Goal: Task Accomplishment & Management: Use online tool/utility

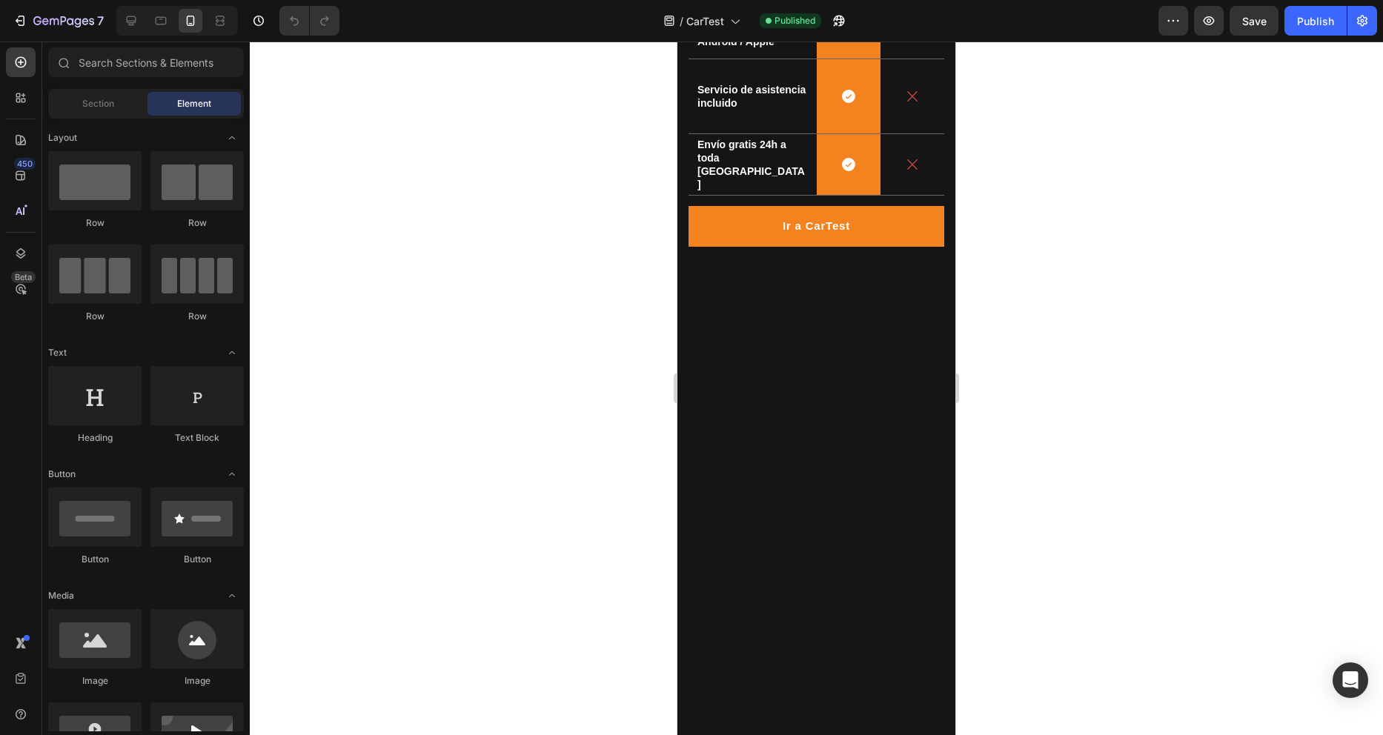
scroll to position [2826, 0]
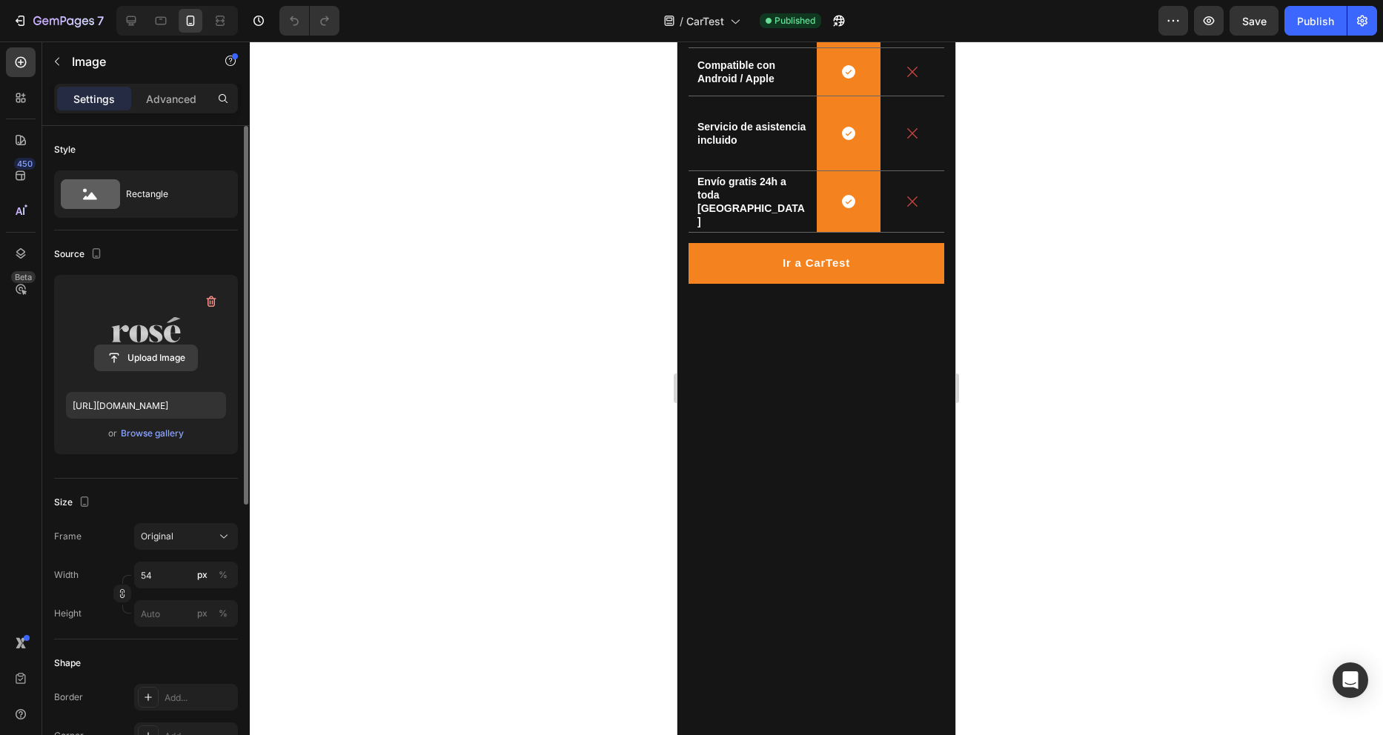
click at [134, 351] on input "file" at bounding box center [146, 357] width 102 height 25
type input "https://cdn.shopify.com/s/files/1/0669/8254/3644/files/gempages_580504092229501…"
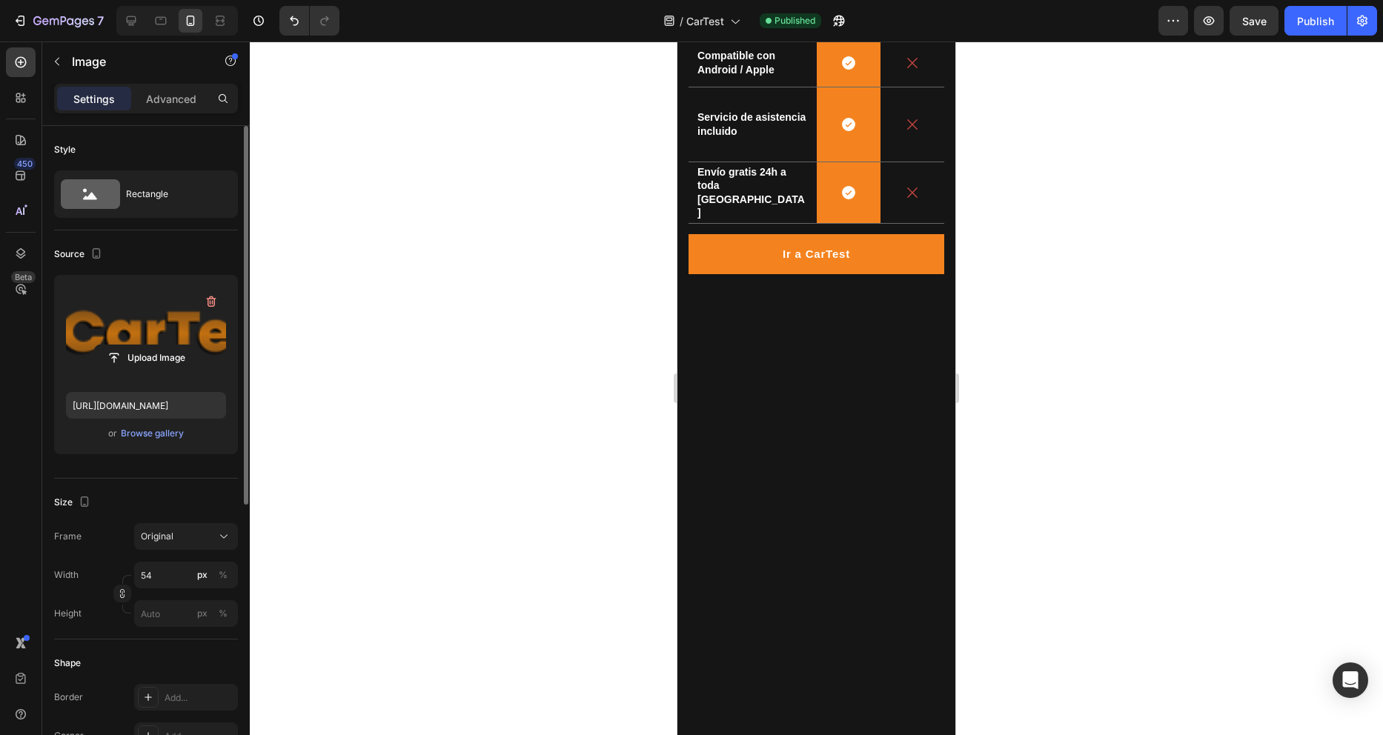
click at [173, 361] on input "file" at bounding box center [146, 357] width 102 height 25
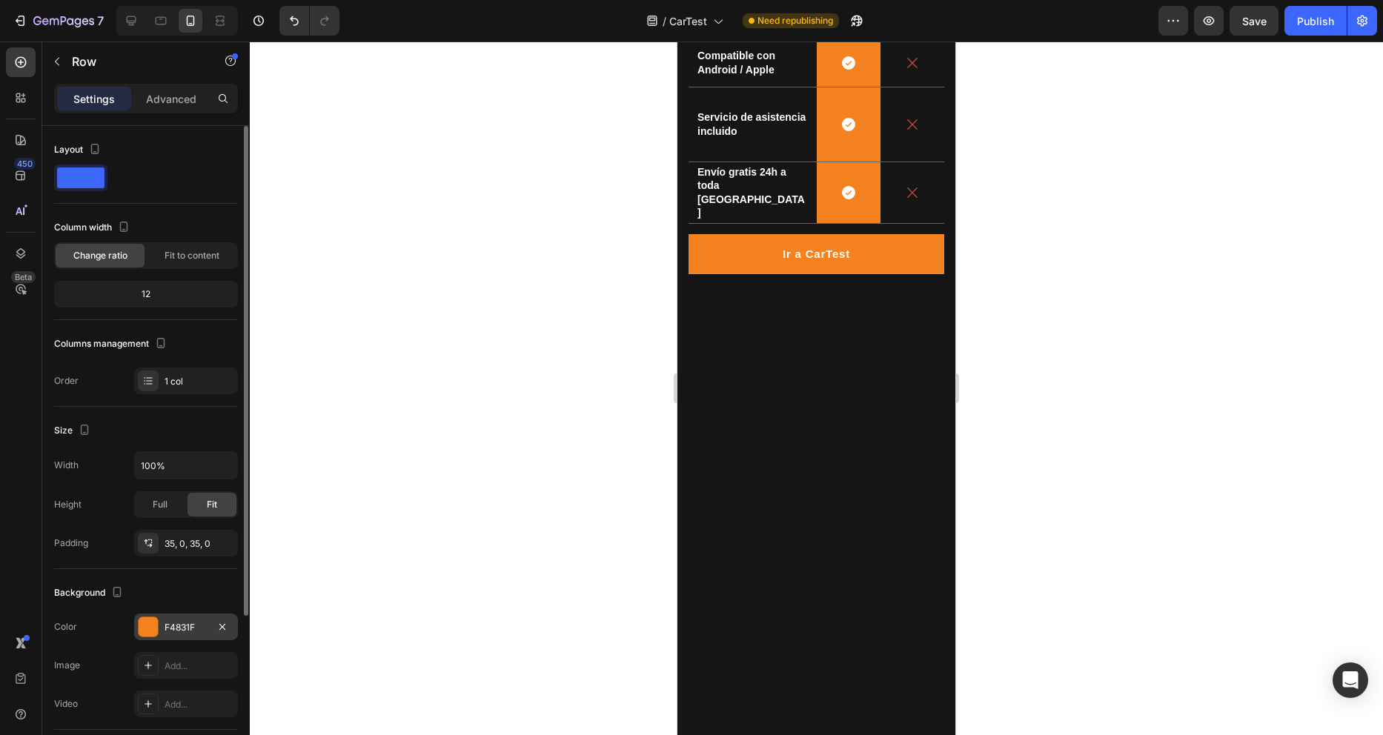
click at [150, 622] on div at bounding box center [148, 626] width 19 height 19
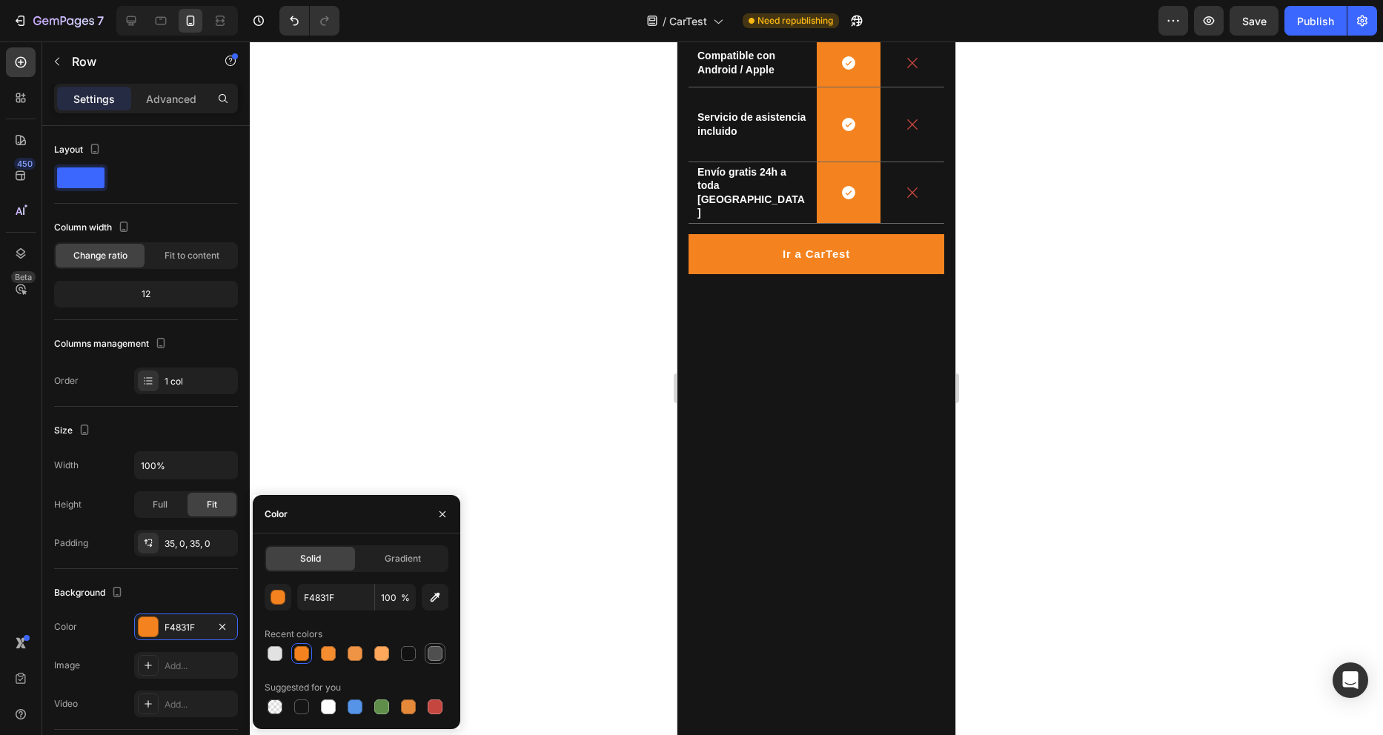
click at [433, 648] on div at bounding box center [435, 653] width 15 height 15
type input "4F4F4F"
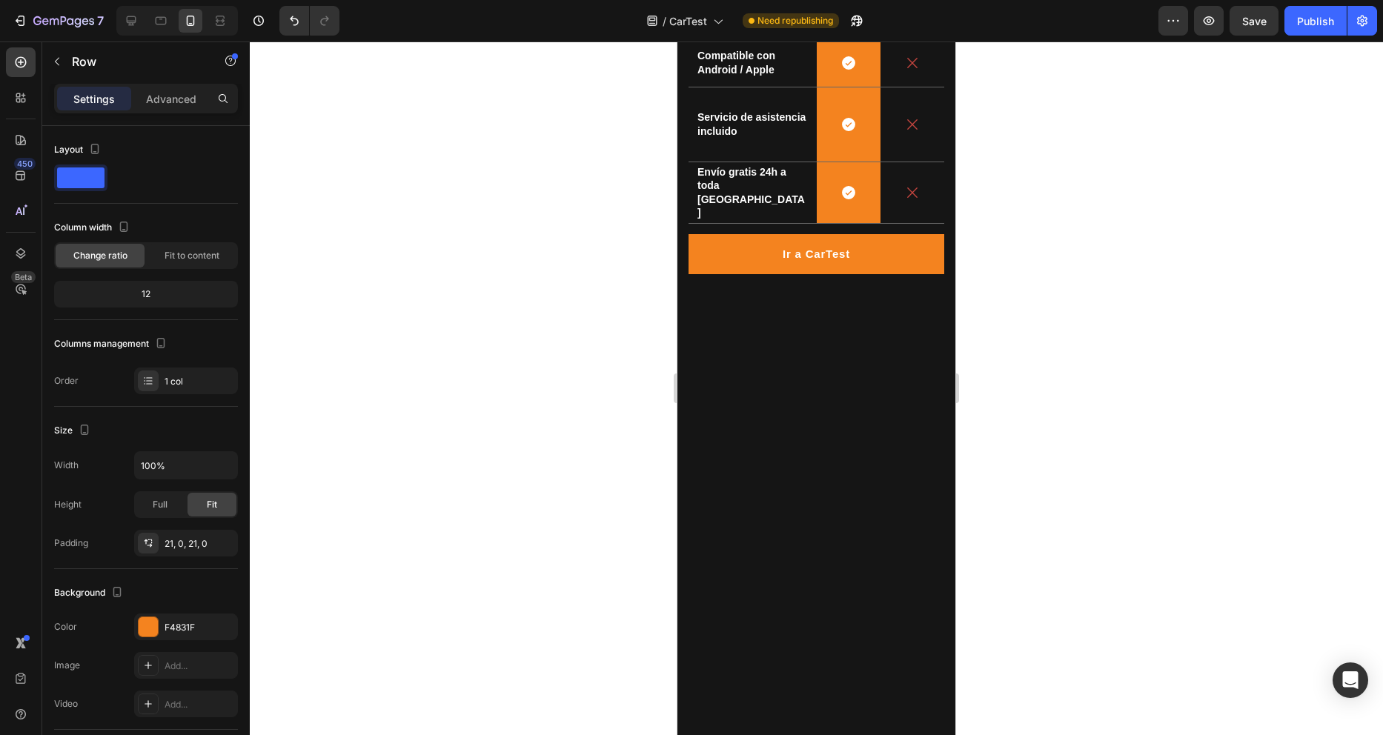
click at [974, 592] on div at bounding box center [816, 388] width 1133 height 694
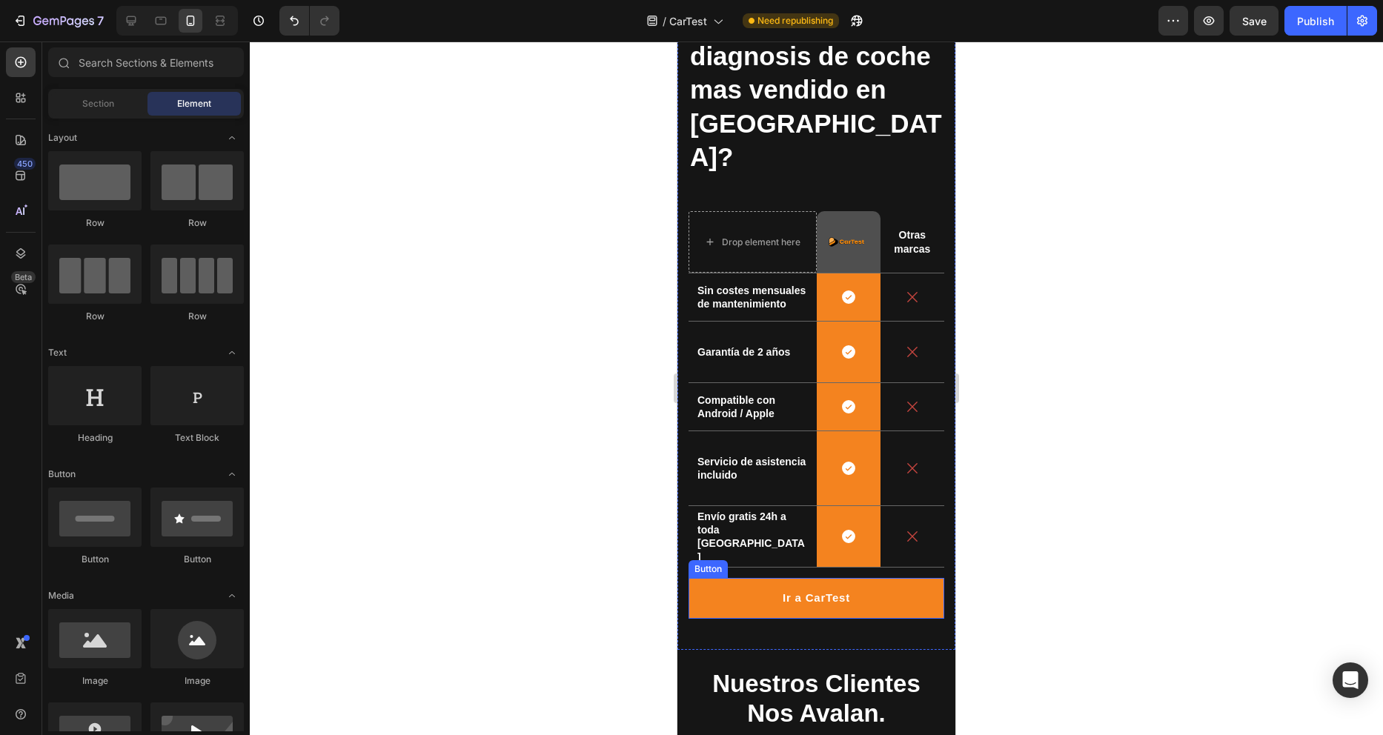
scroll to position [3048, 0]
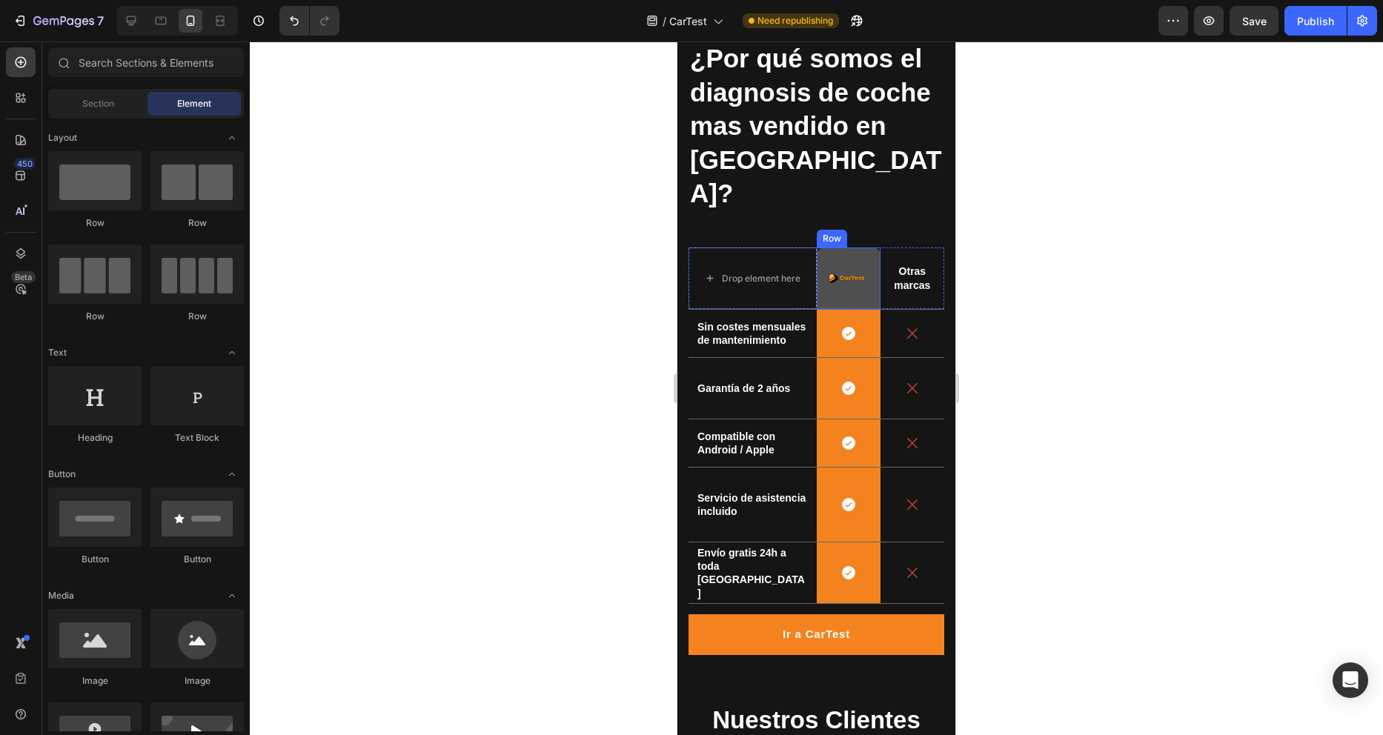
click at [855, 267] on div "Image Row" at bounding box center [849, 279] width 64 height 62
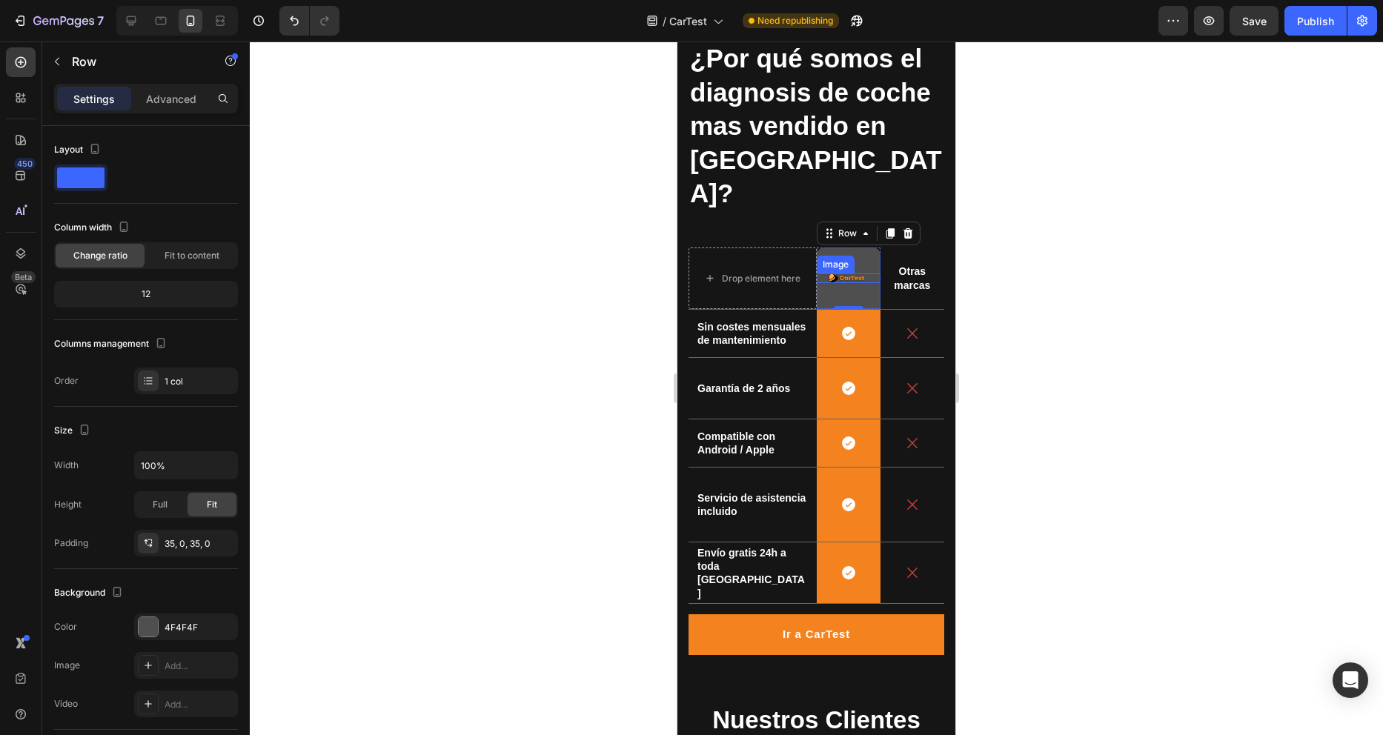
click at [837, 273] on img at bounding box center [849, 278] width 40 height 10
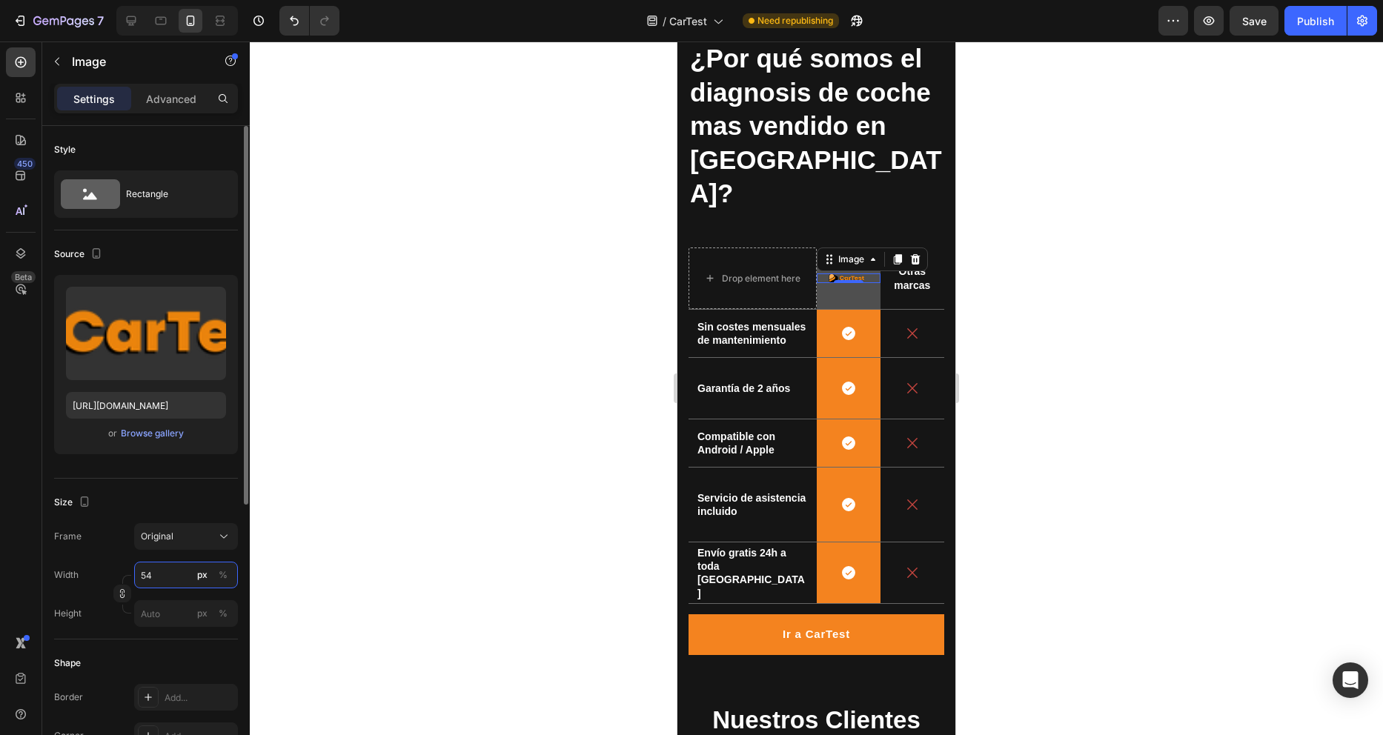
click at [179, 577] on input "54" at bounding box center [186, 575] width 104 height 27
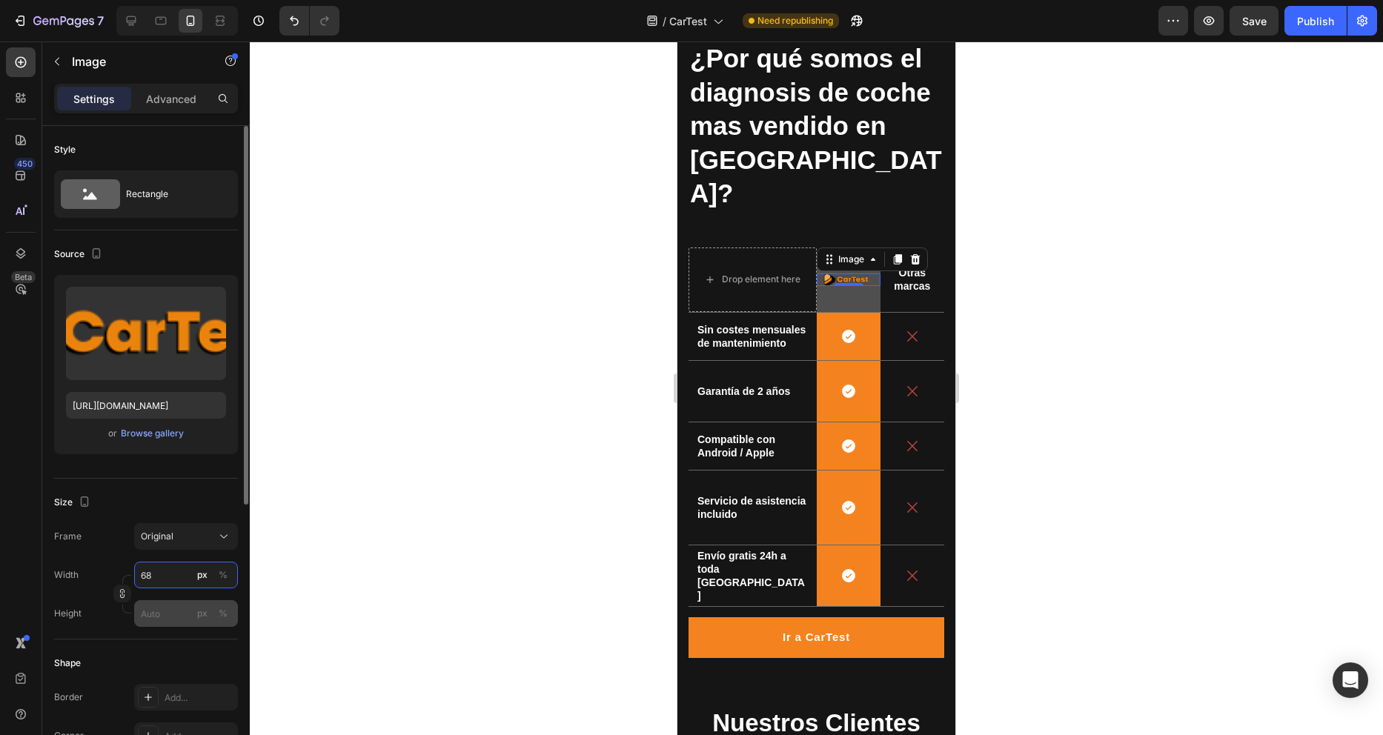
type input "6"
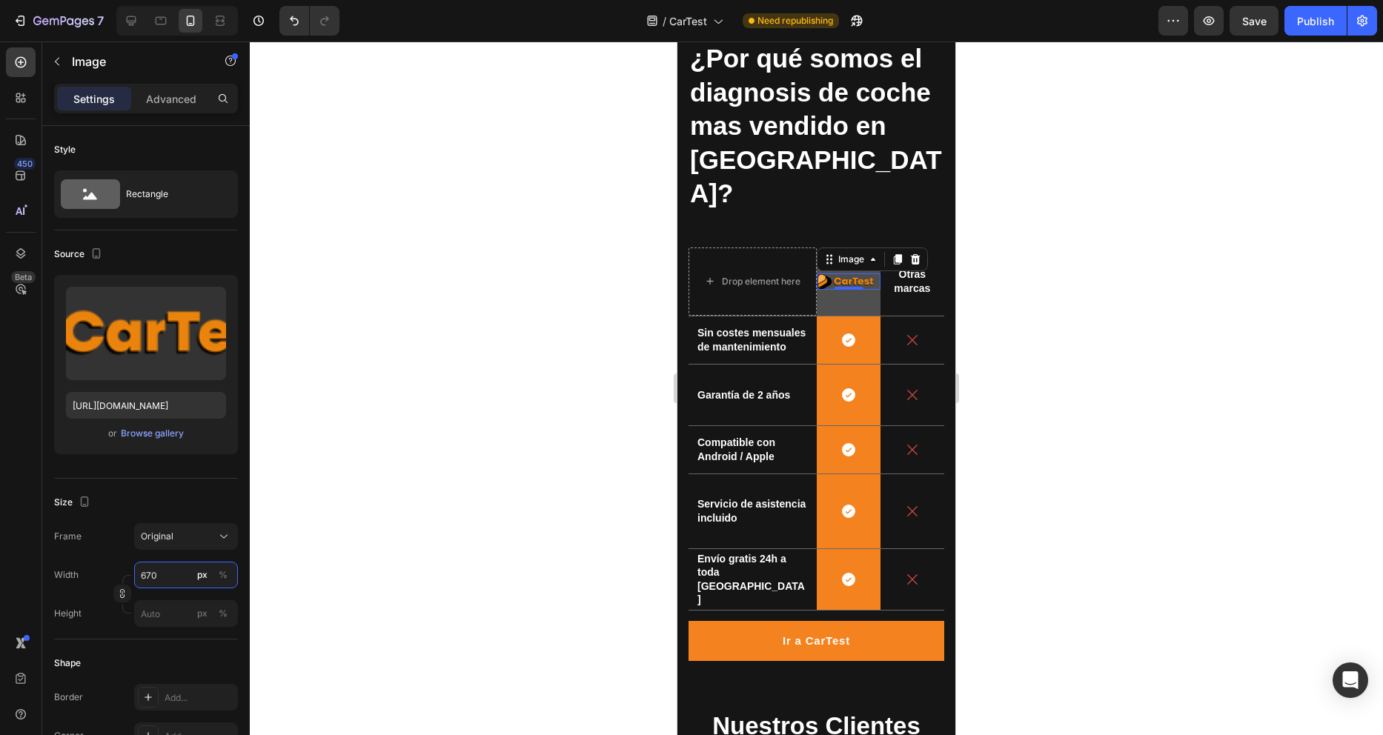
type input "670"
click at [412, 553] on div at bounding box center [816, 388] width 1133 height 694
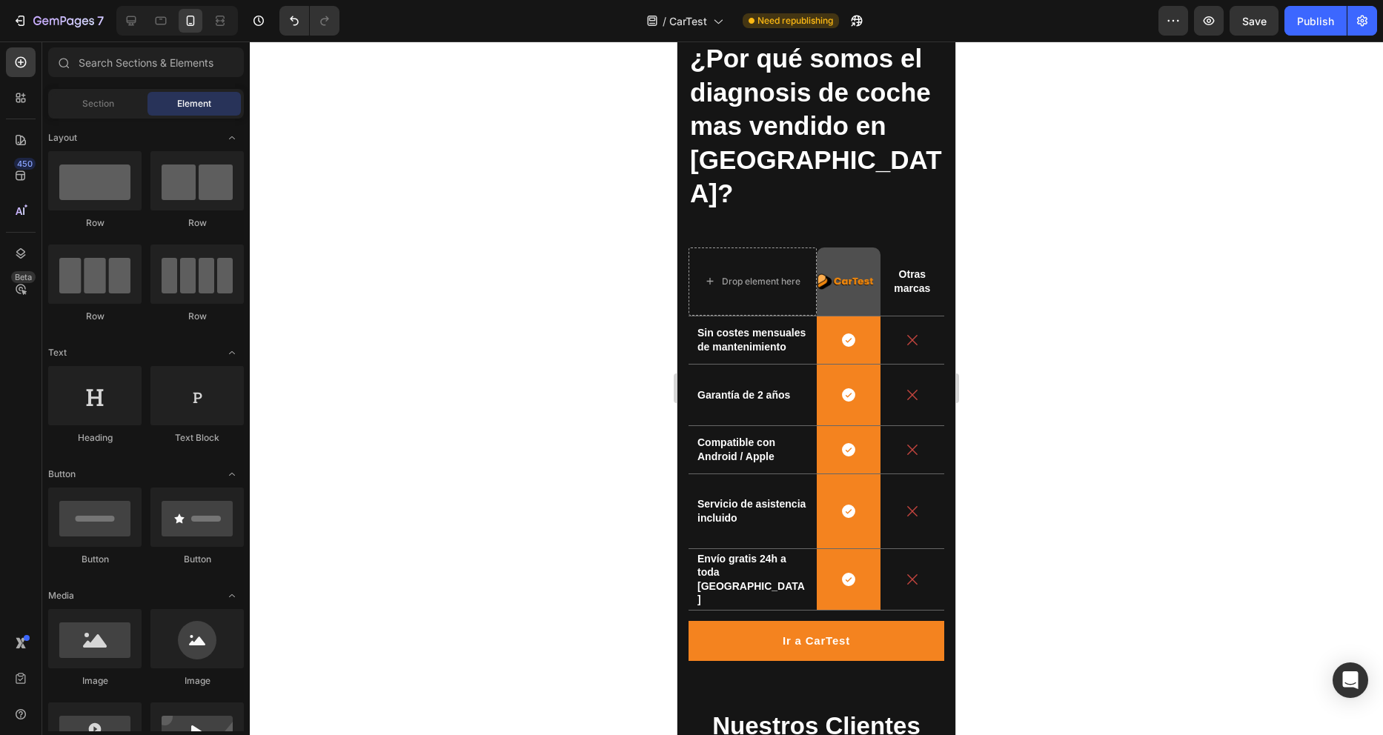
click at [1091, 399] on div at bounding box center [816, 388] width 1133 height 694
click at [860, 316] on div "Icon Row" at bounding box center [849, 339] width 64 height 47
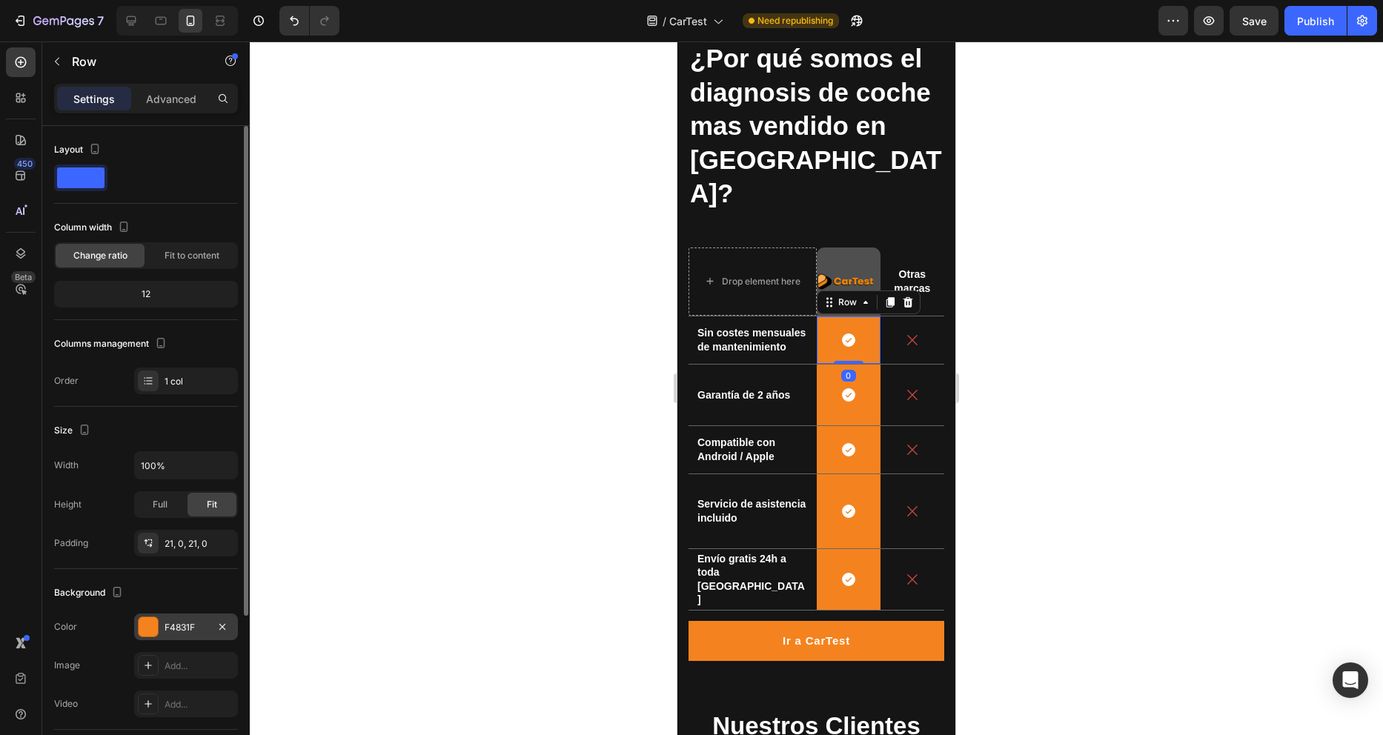
click at [144, 623] on div at bounding box center [148, 626] width 19 height 19
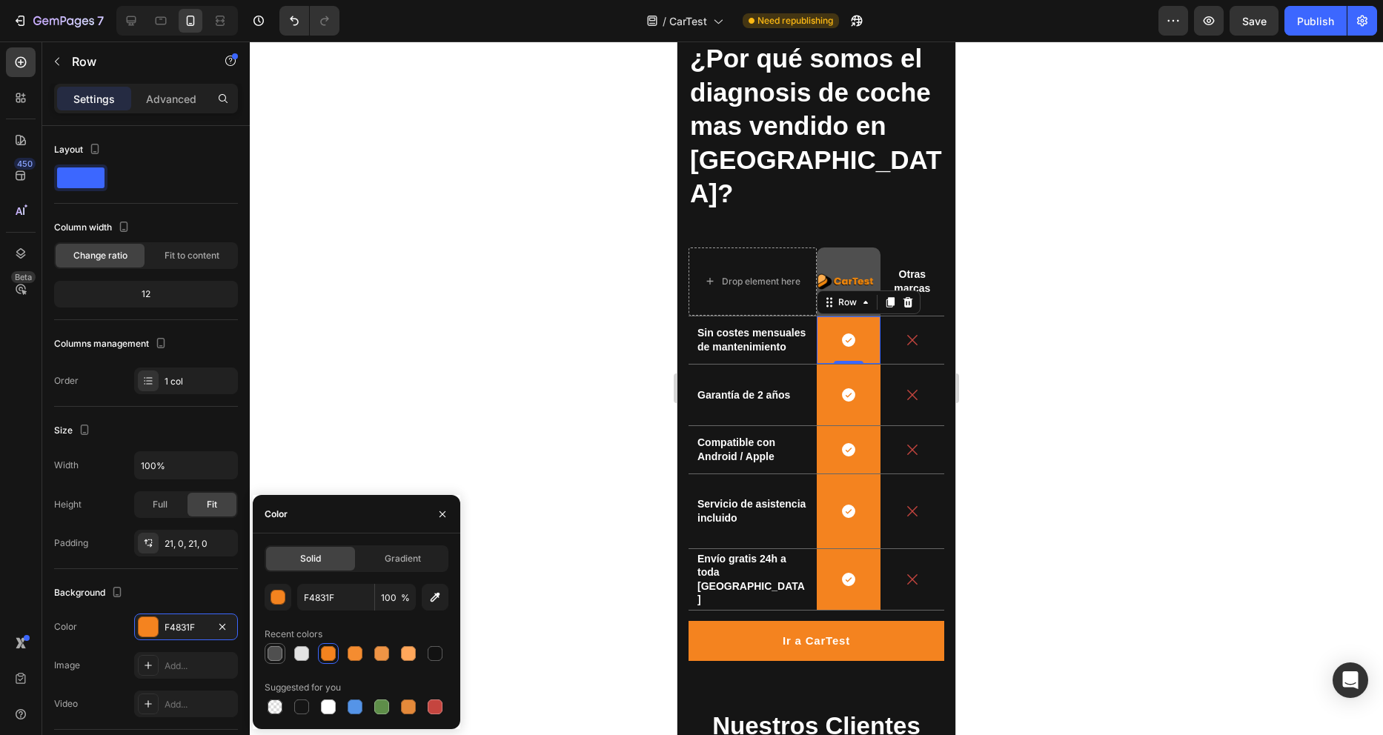
click at [278, 652] on div at bounding box center [275, 653] width 15 height 15
type input "4F4F4F"
click at [864, 378] on div "Icon Row" at bounding box center [849, 395] width 64 height 61
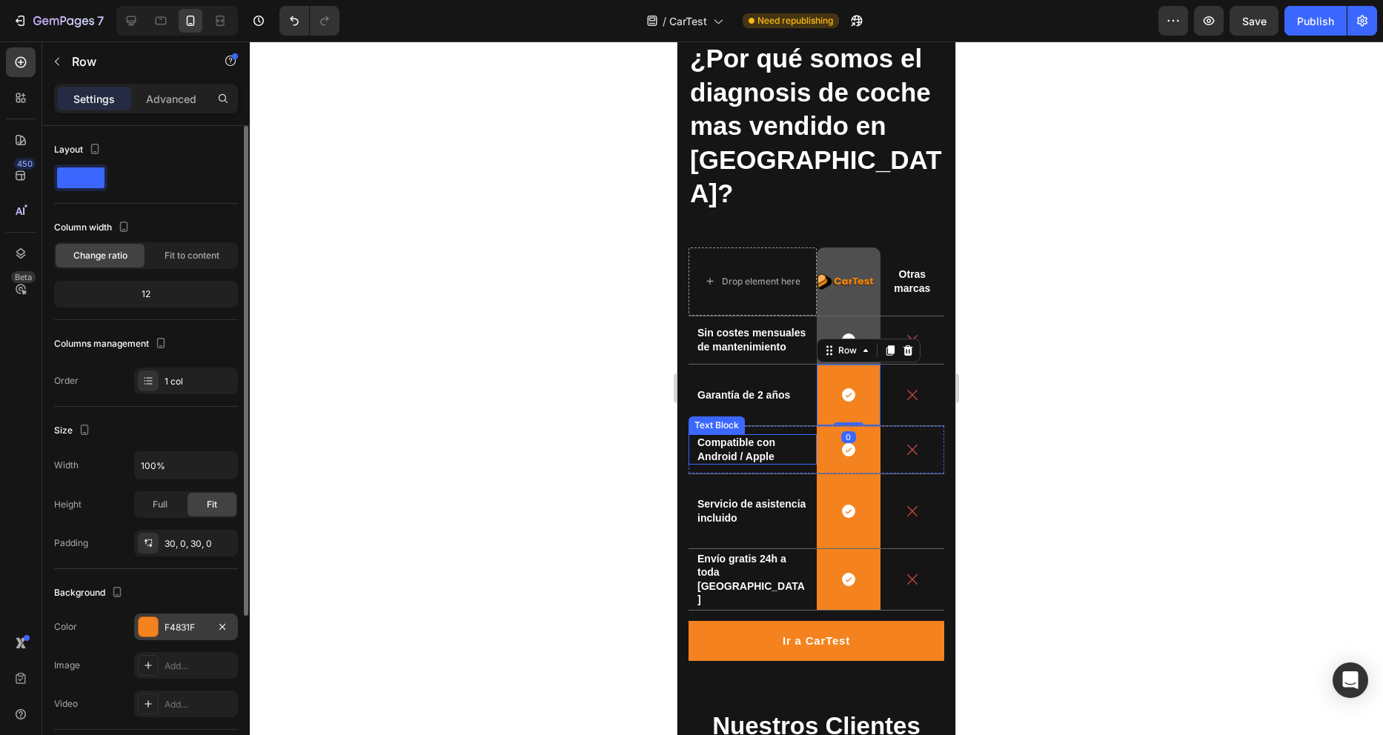
click at [147, 630] on div at bounding box center [148, 626] width 19 height 19
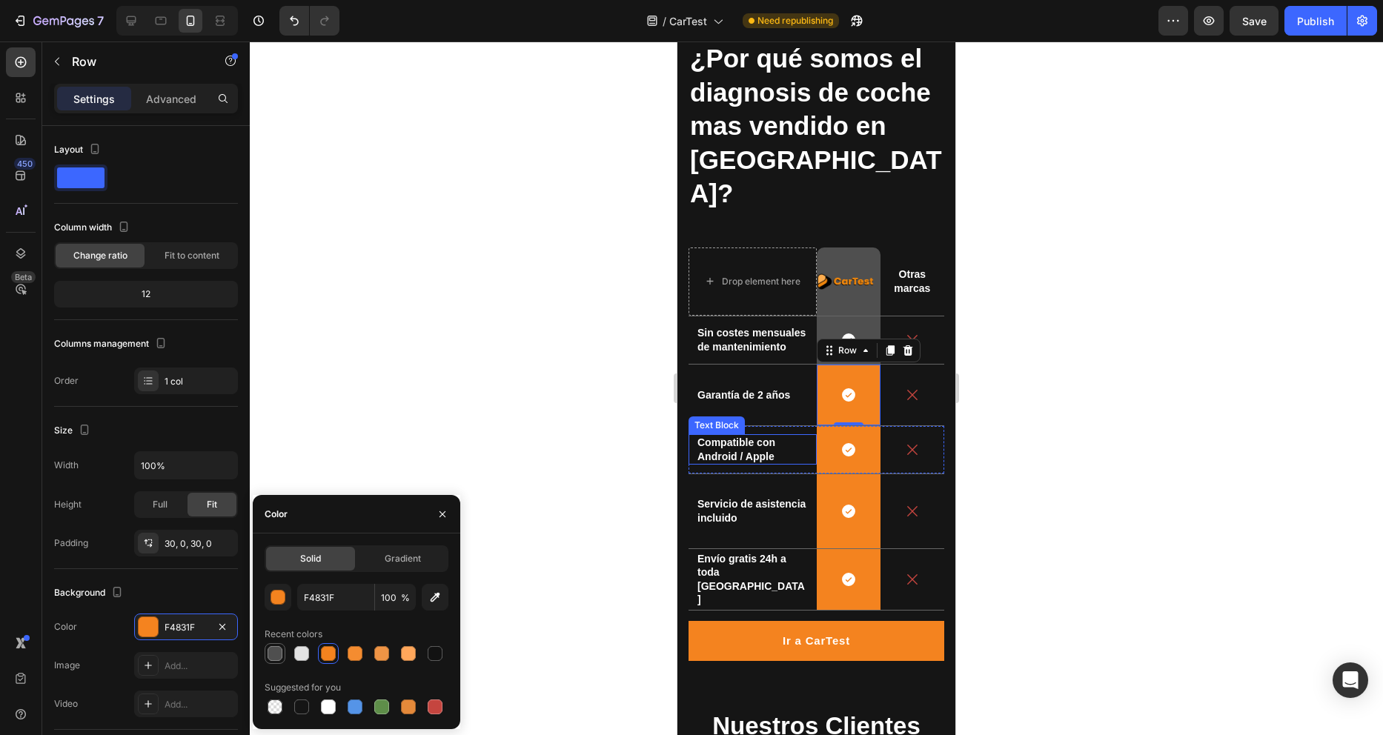
click at [278, 653] on div at bounding box center [275, 653] width 15 height 15
type input "4F4F4F"
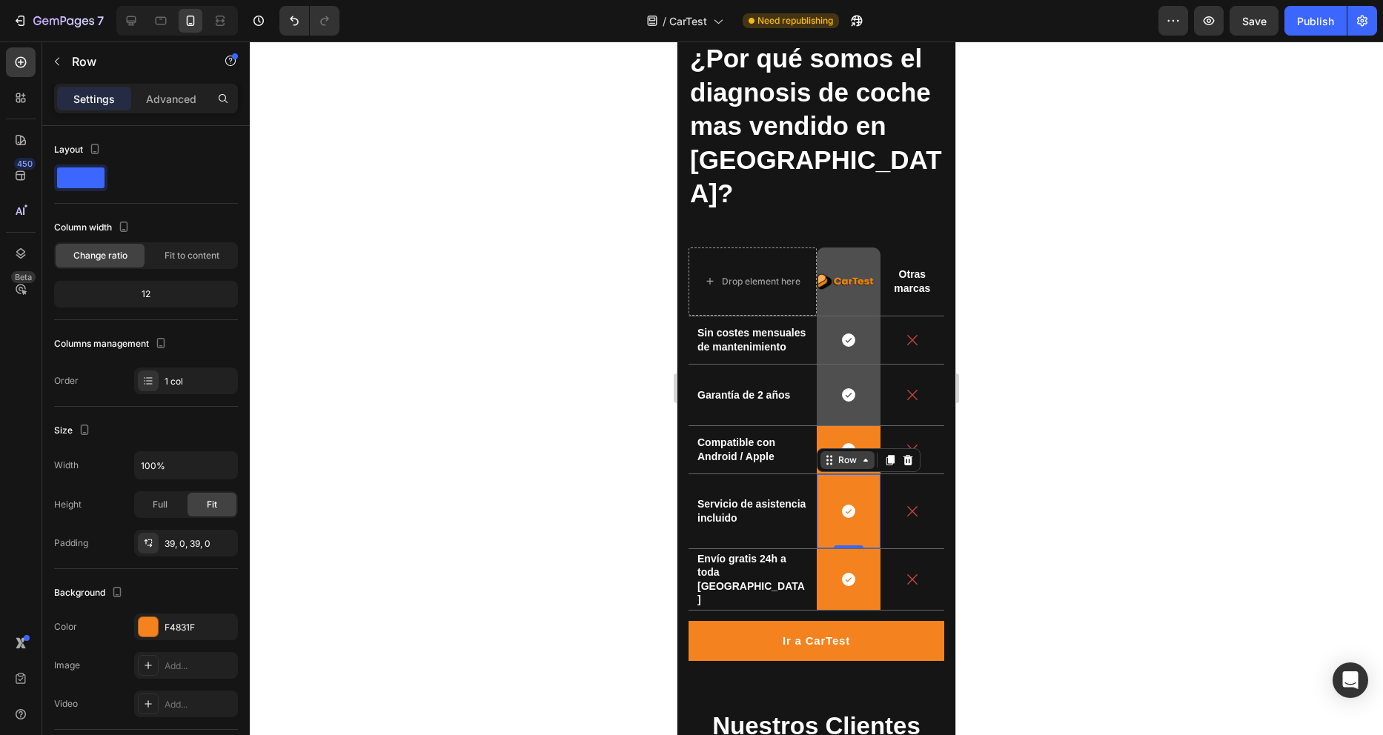
click at [826, 451] on div "Row" at bounding box center [847, 460] width 54 height 18
click at [759, 499] on div "Servicio de asistencia incluido Text Block" at bounding box center [752, 511] width 128 height 74
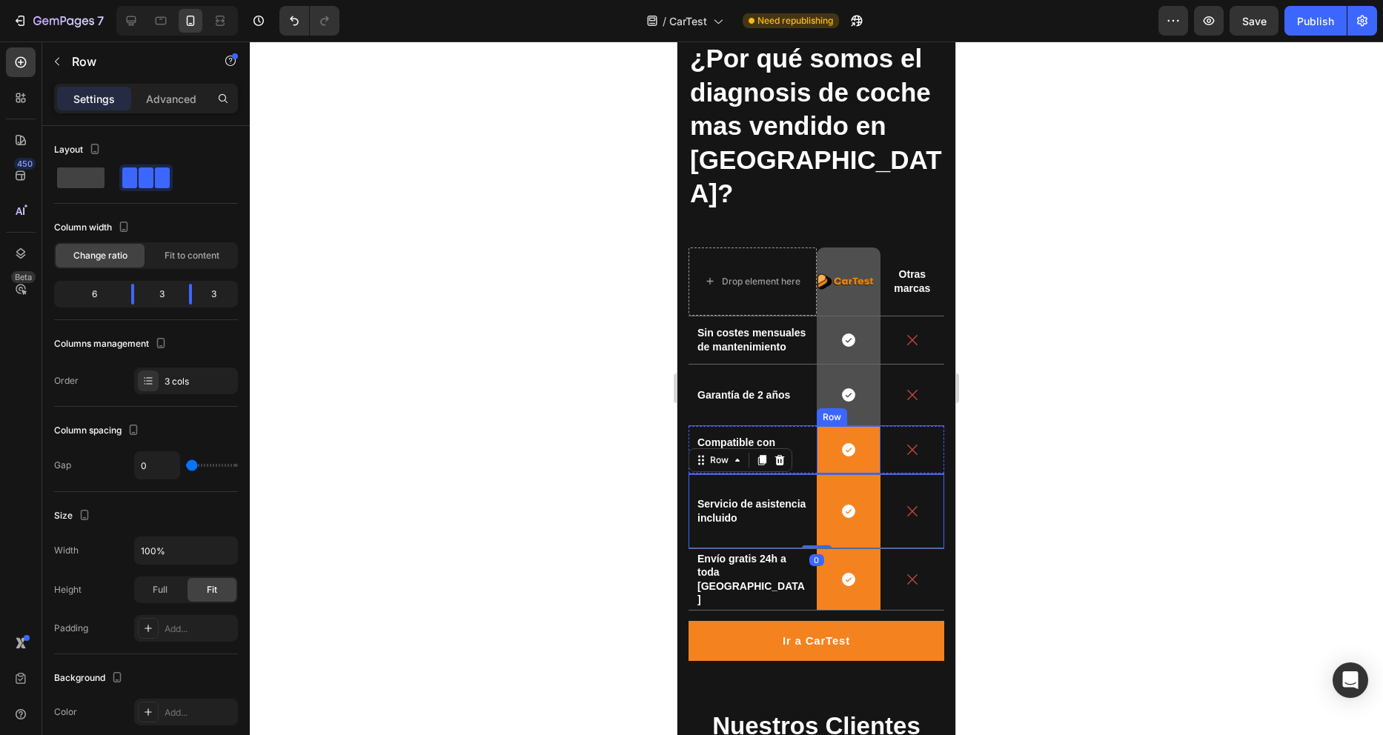
click at [863, 427] on div "Icon Row" at bounding box center [849, 449] width 64 height 47
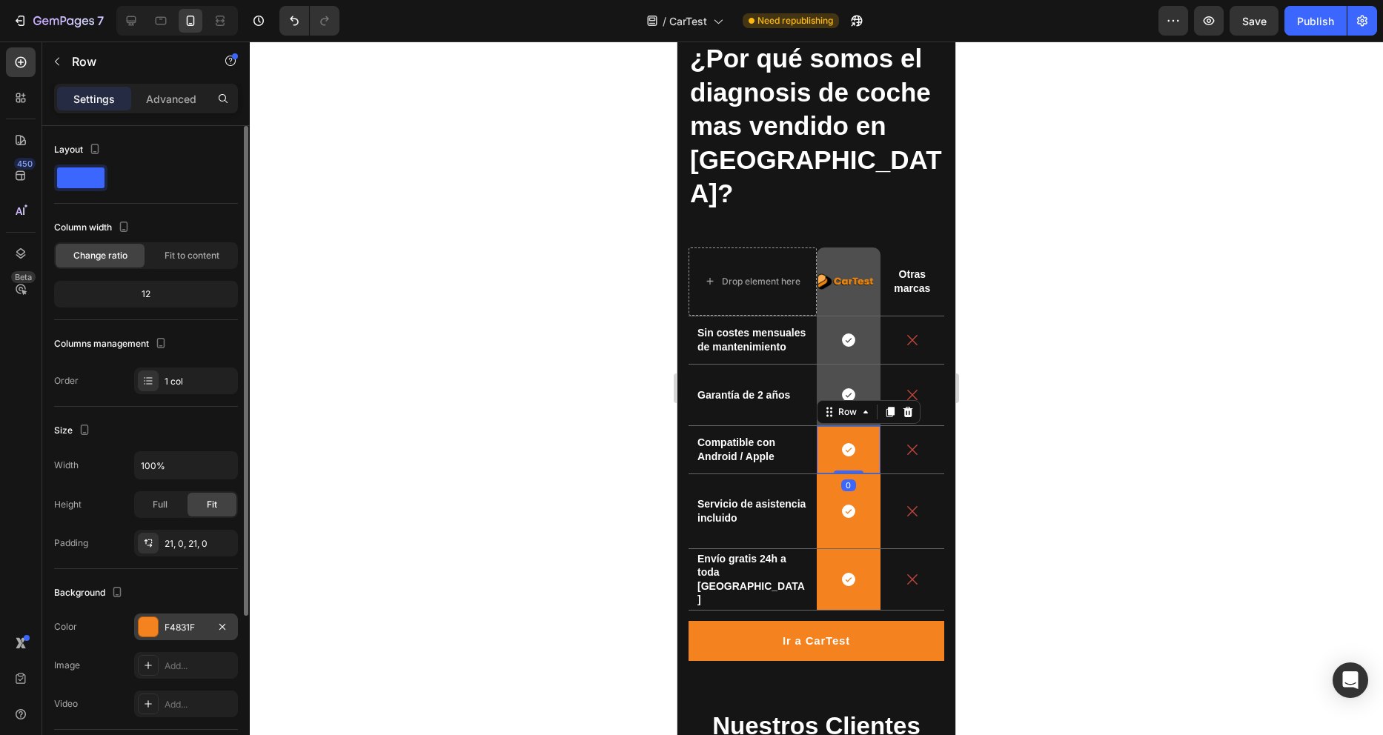
click at [147, 624] on div at bounding box center [148, 626] width 19 height 19
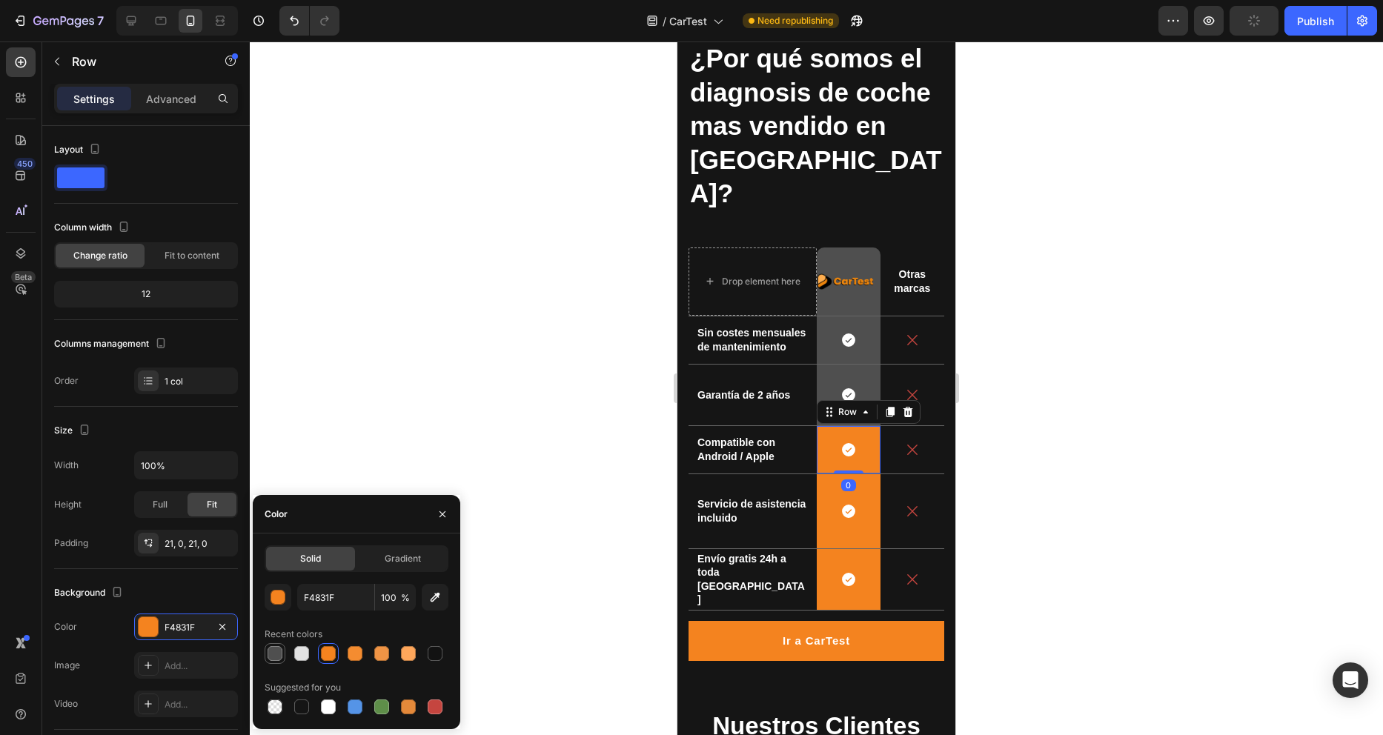
click at [278, 656] on div at bounding box center [275, 653] width 15 height 15
type input "4F4F4F"
click at [857, 501] on div "Icon Row" at bounding box center [849, 511] width 64 height 74
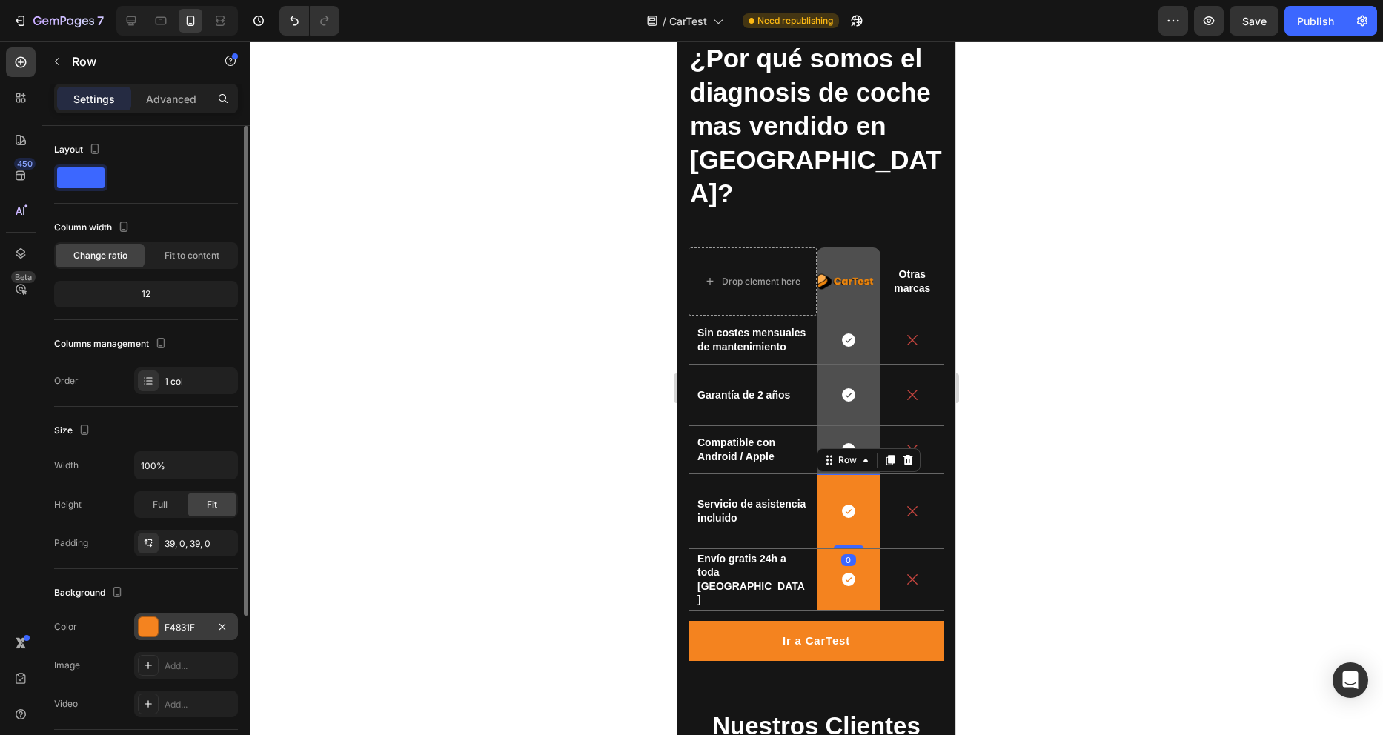
click at [154, 628] on div at bounding box center [148, 626] width 19 height 19
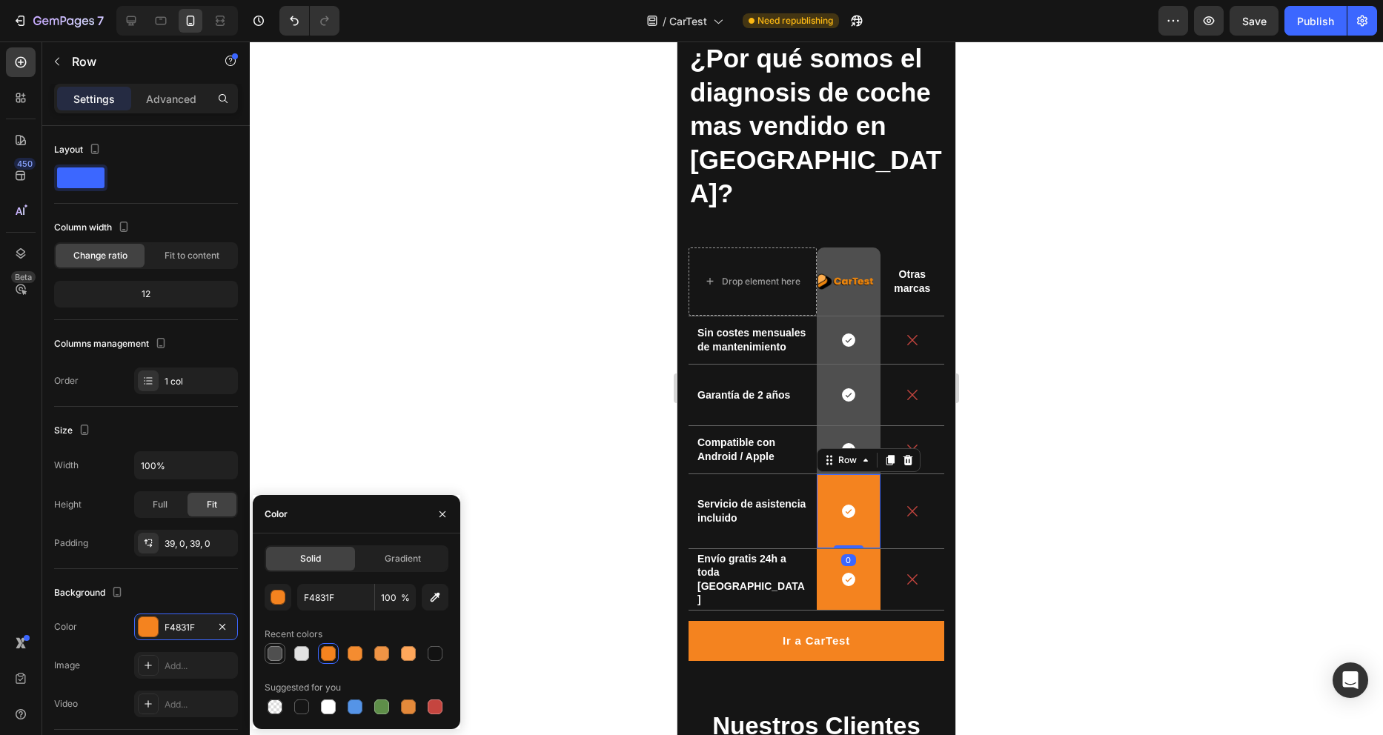
click at [279, 657] on div at bounding box center [275, 653] width 15 height 15
type input "4F4F4F"
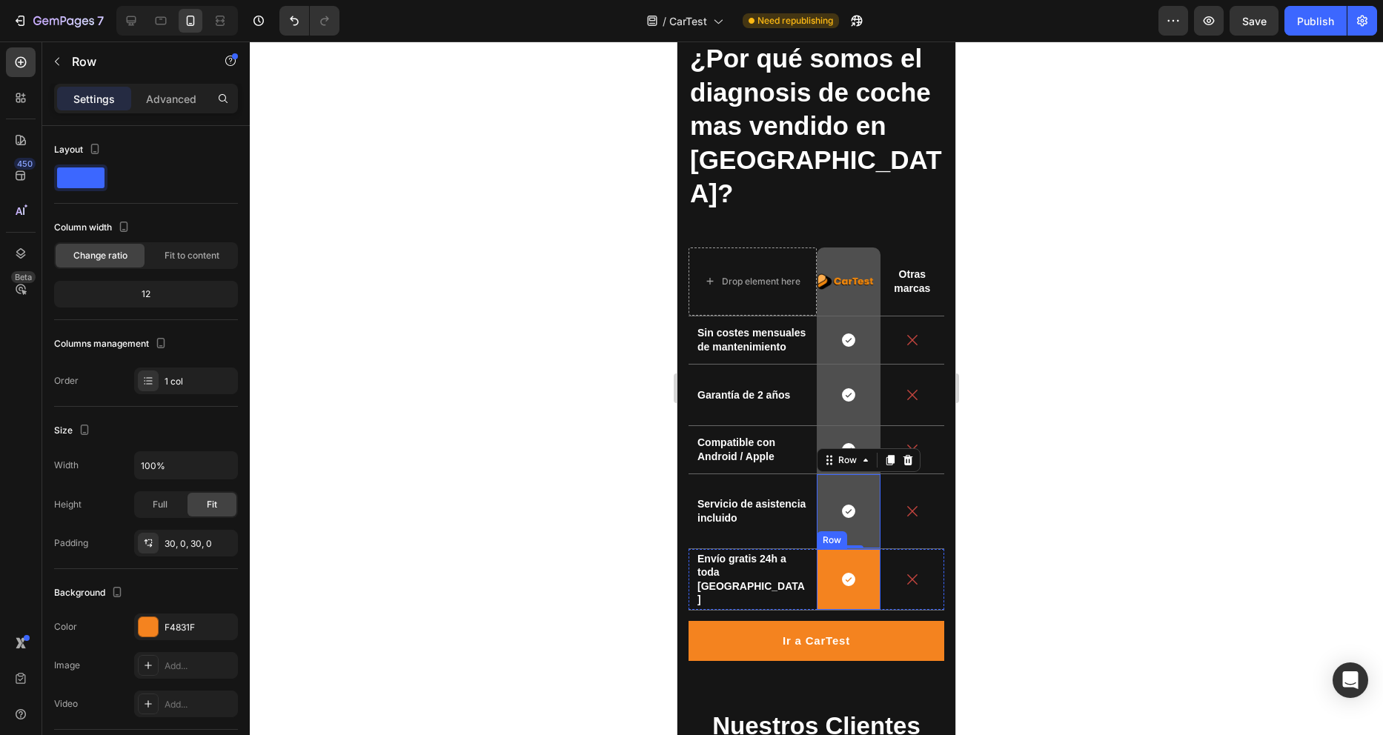
click at [829, 565] on div "Icon Row" at bounding box center [849, 579] width 64 height 61
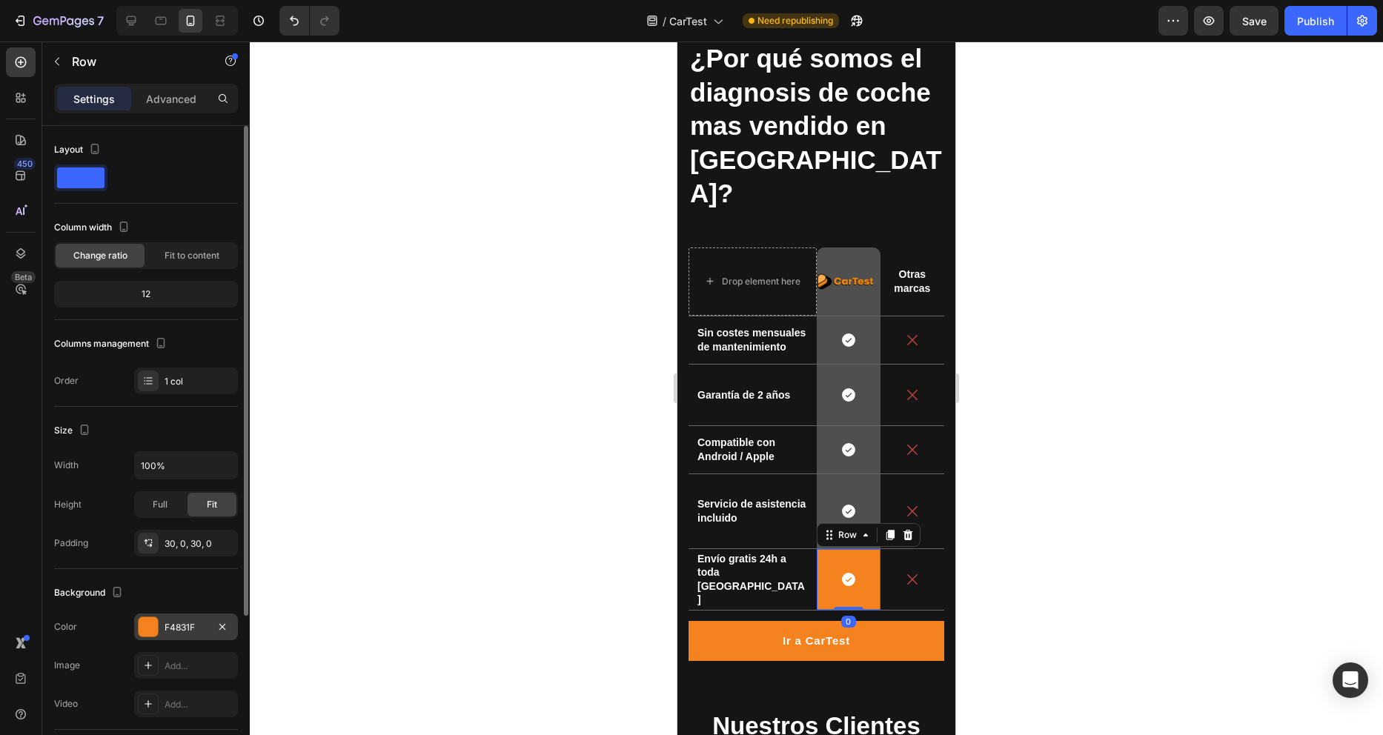
click at [138, 627] on div "F4831F" at bounding box center [186, 627] width 104 height 27
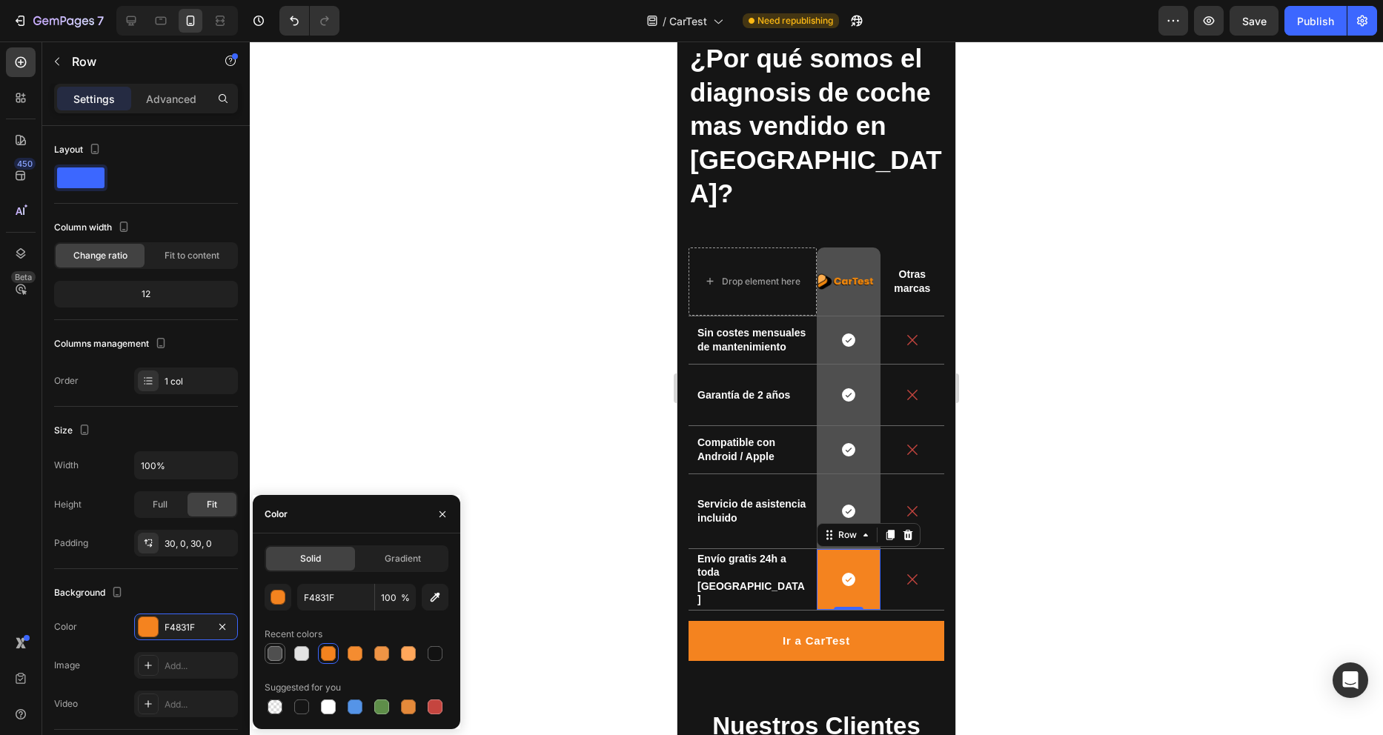
click at [273, 657] on div at bounding box center [275, 653] width 15 height 15
type input "4F4F4F"
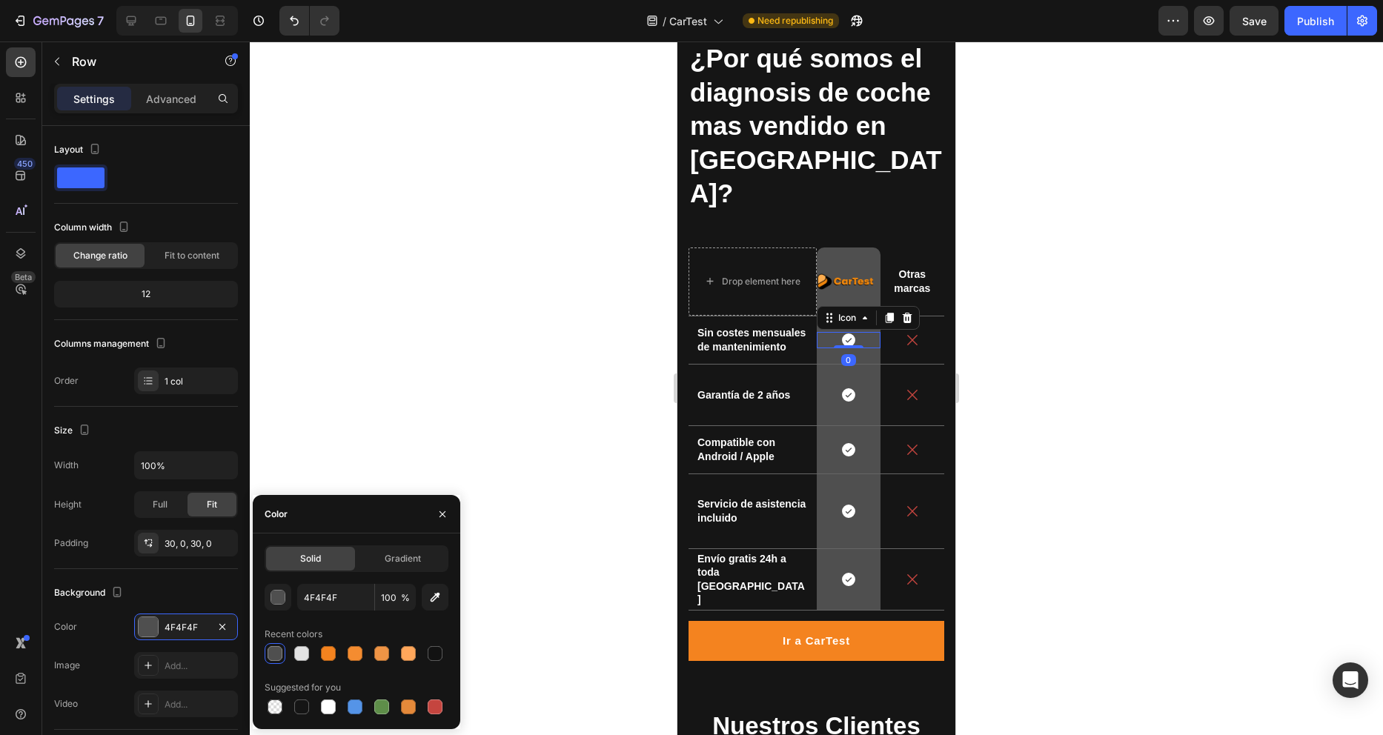
click at [842, 333] on icon at bounding box center [848, 339] width 13 height 13
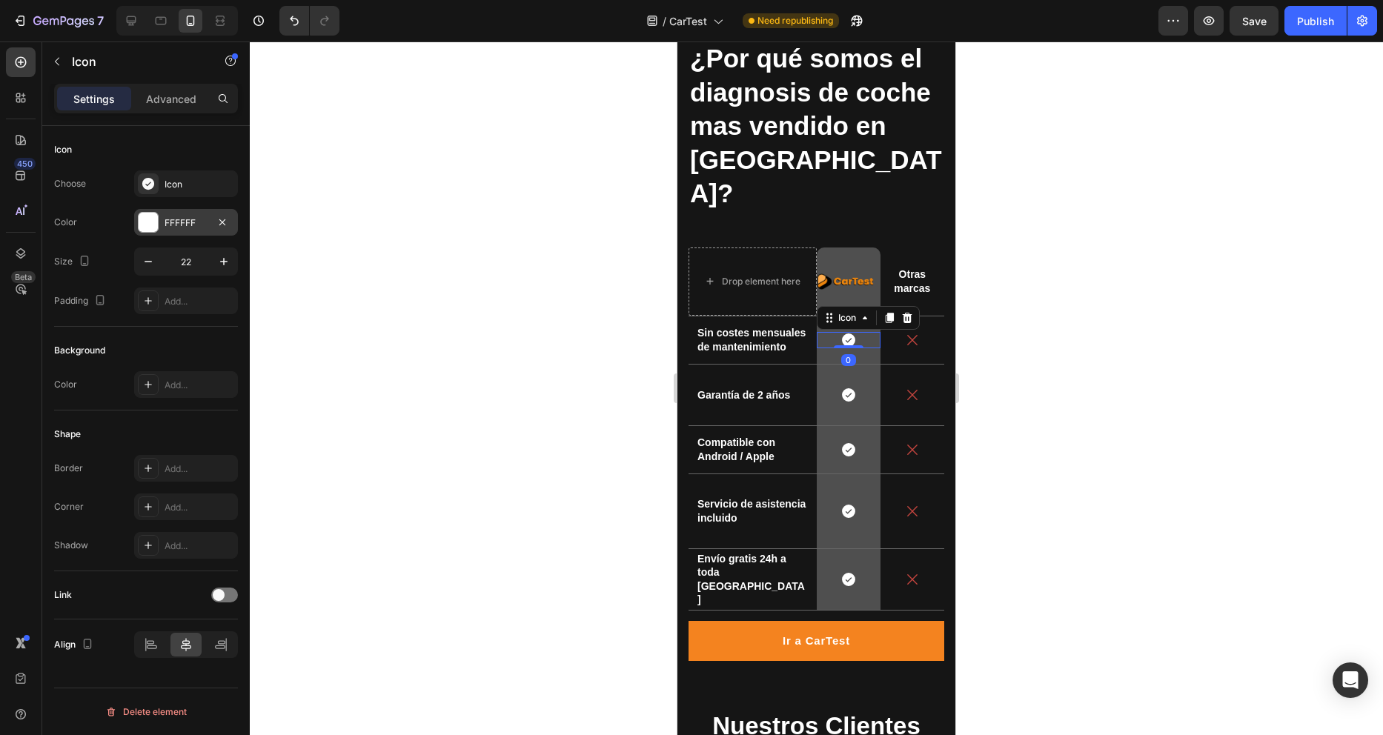
click at [153, 219] on div at bounding box center [148, 222] width 19 height 19
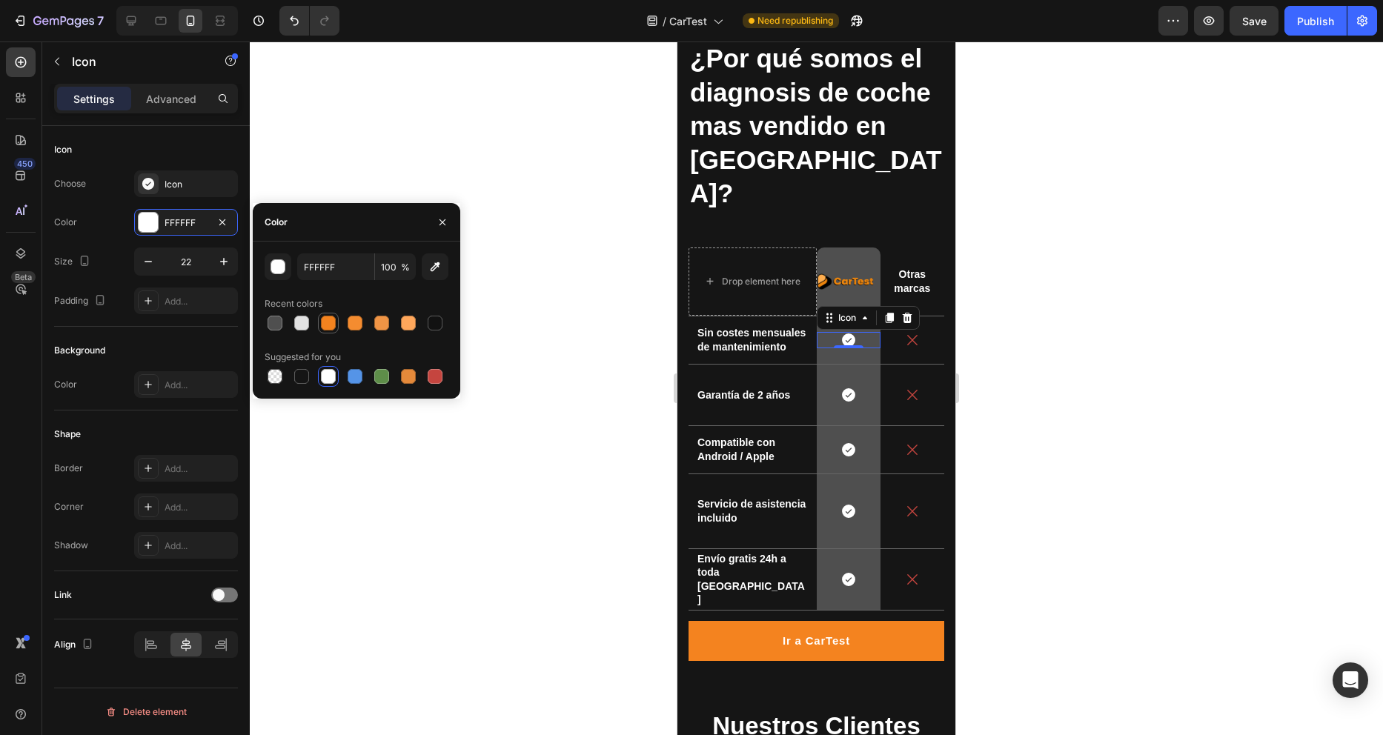
click at [332, 321] on div at bounding box center [328, 323] width 15 height 15
type input "F4831F"
drag, startPoint x: 841, startPoint y: 361, endPoint x: 850, endPoint y: 362, distance: 8.9
click at [843, 387] on icon at bounding box center [848, 395] width 16 height 16
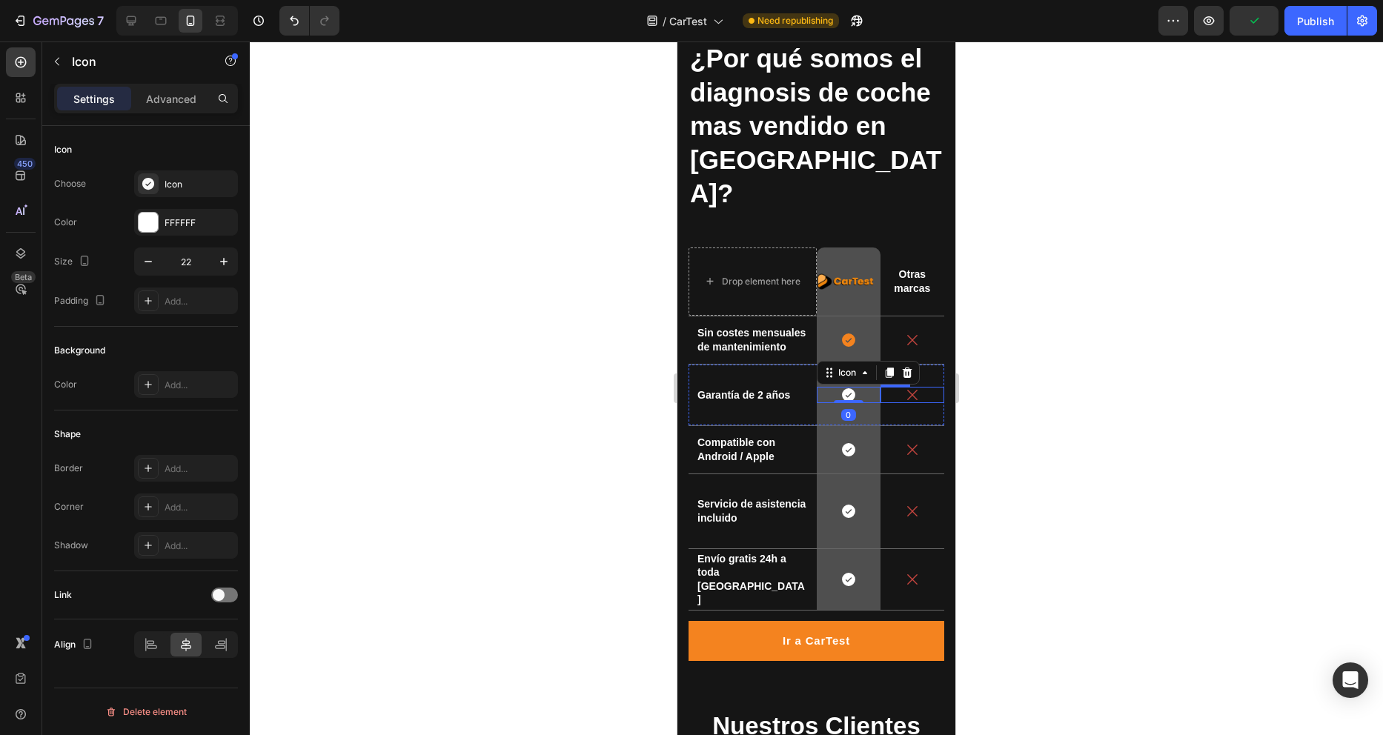
click at [1105, 355] on div at bounding box center [816, 388] width 1133 height 694
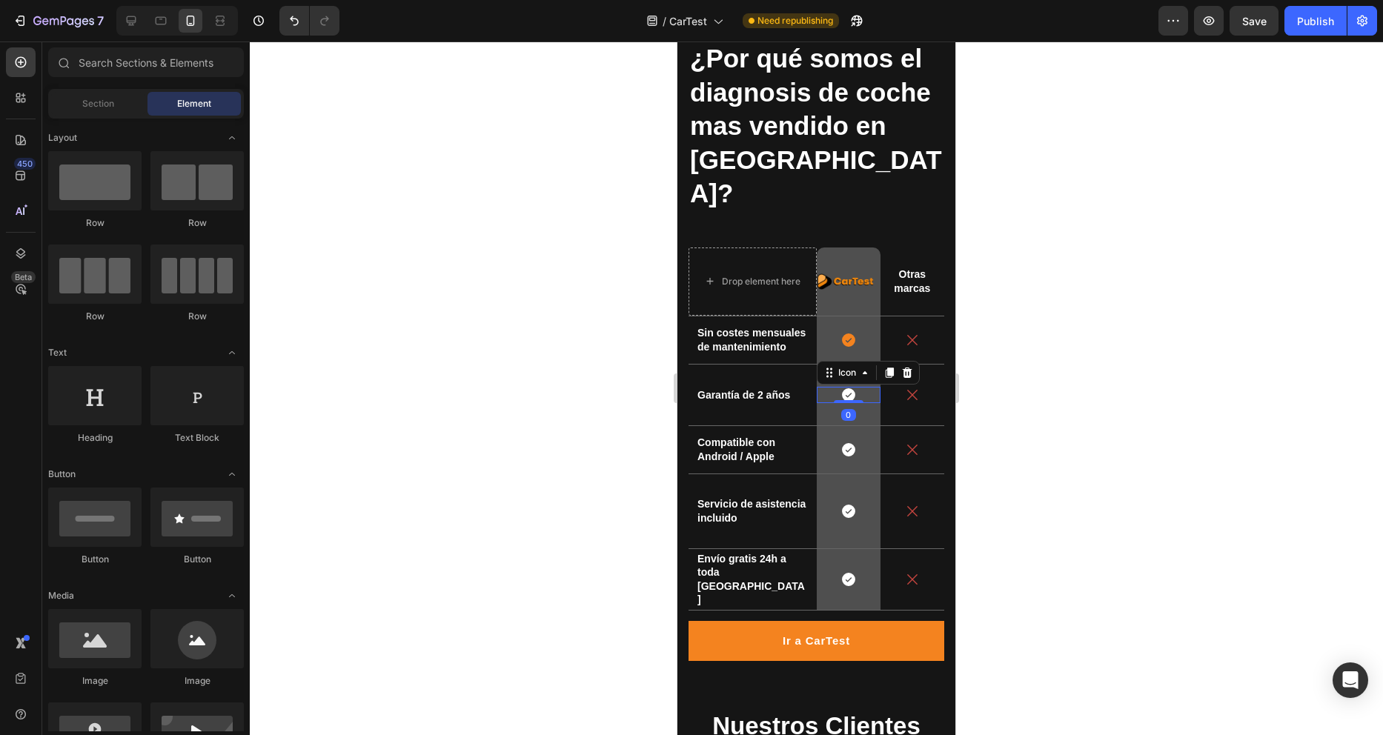
click at [842, 388] on icon at bounding box center [848, 394] width 13 height 13
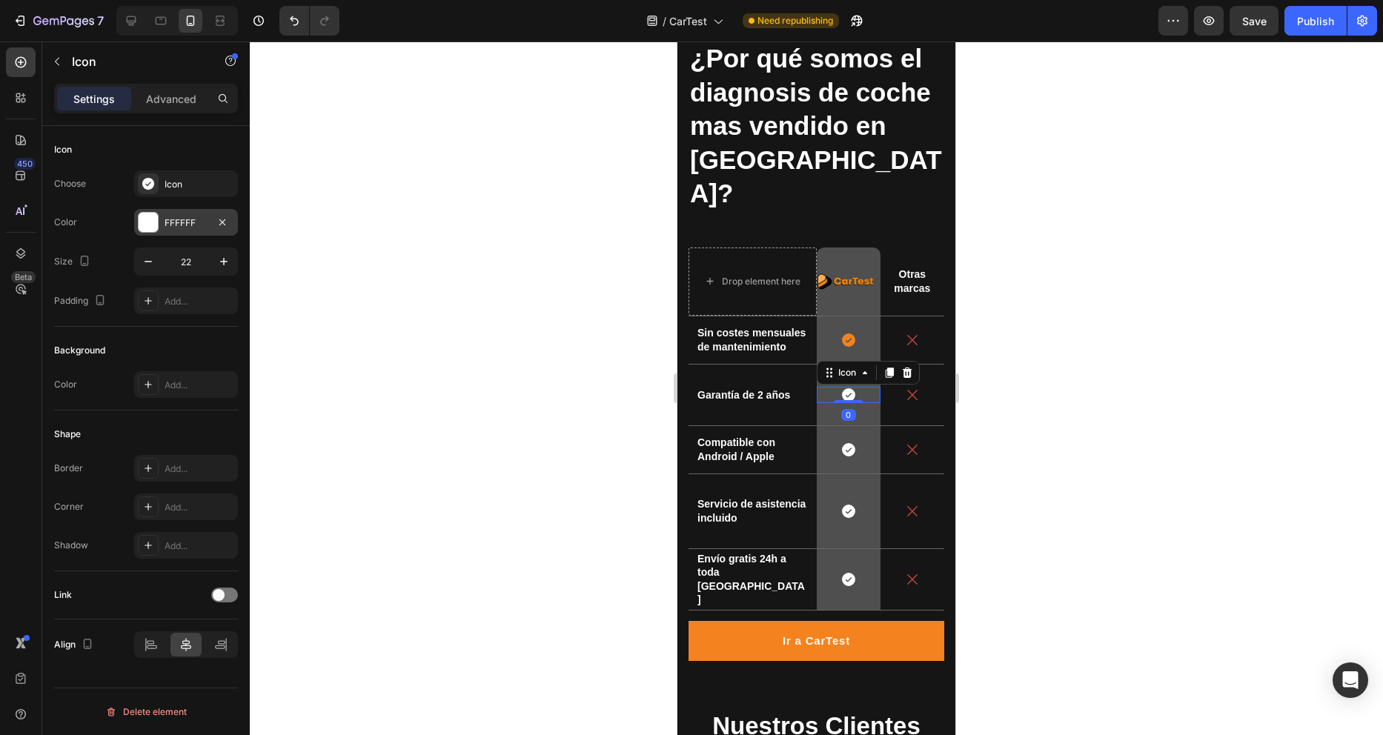
click at [150, 226] on div at bounding box center [148, 222] width 19 height 19
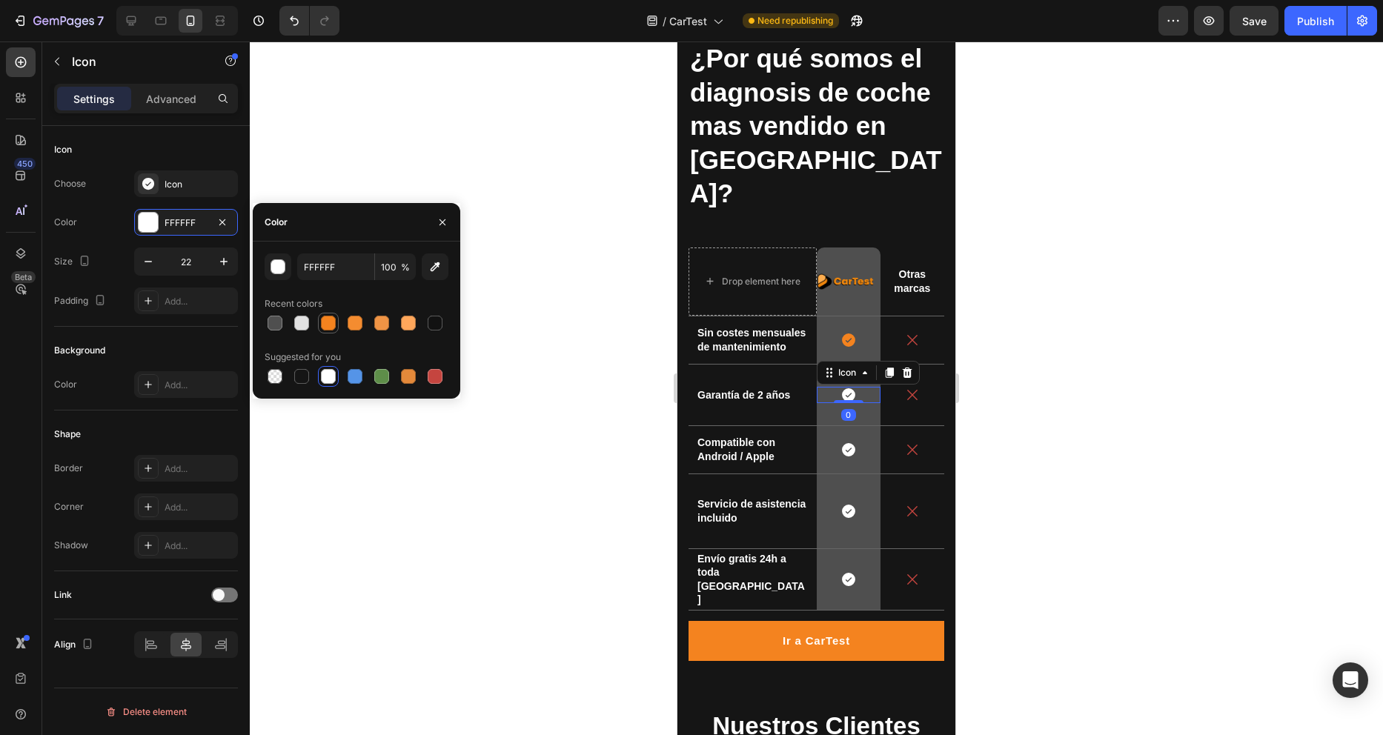
click at [333, 319] on div at bounding box center [328, 323] width 15 height 15
type input "F4831F"
click at [843, 443] on icon at bounding box center [848, 449] width 13 height 13
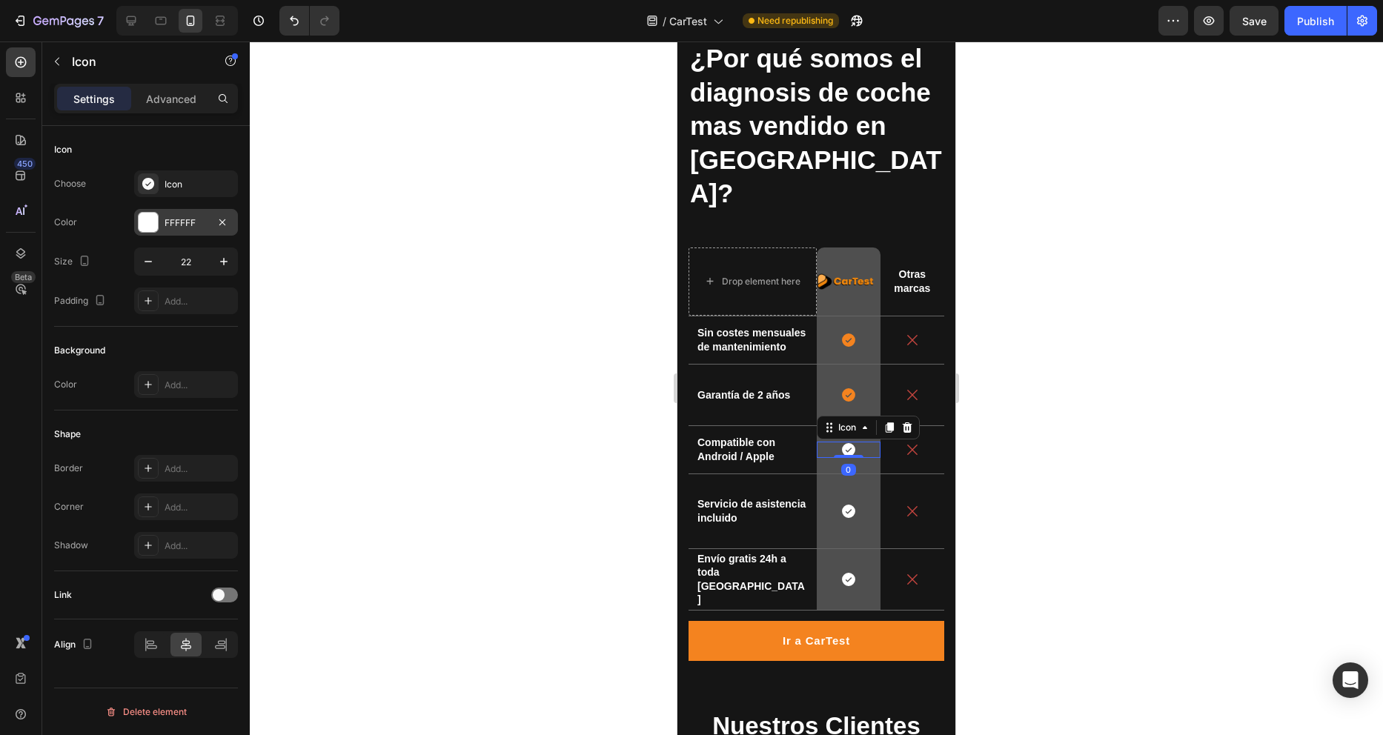
click at [153, 225] on div at bounding box center [148, 222] width 19 height 19
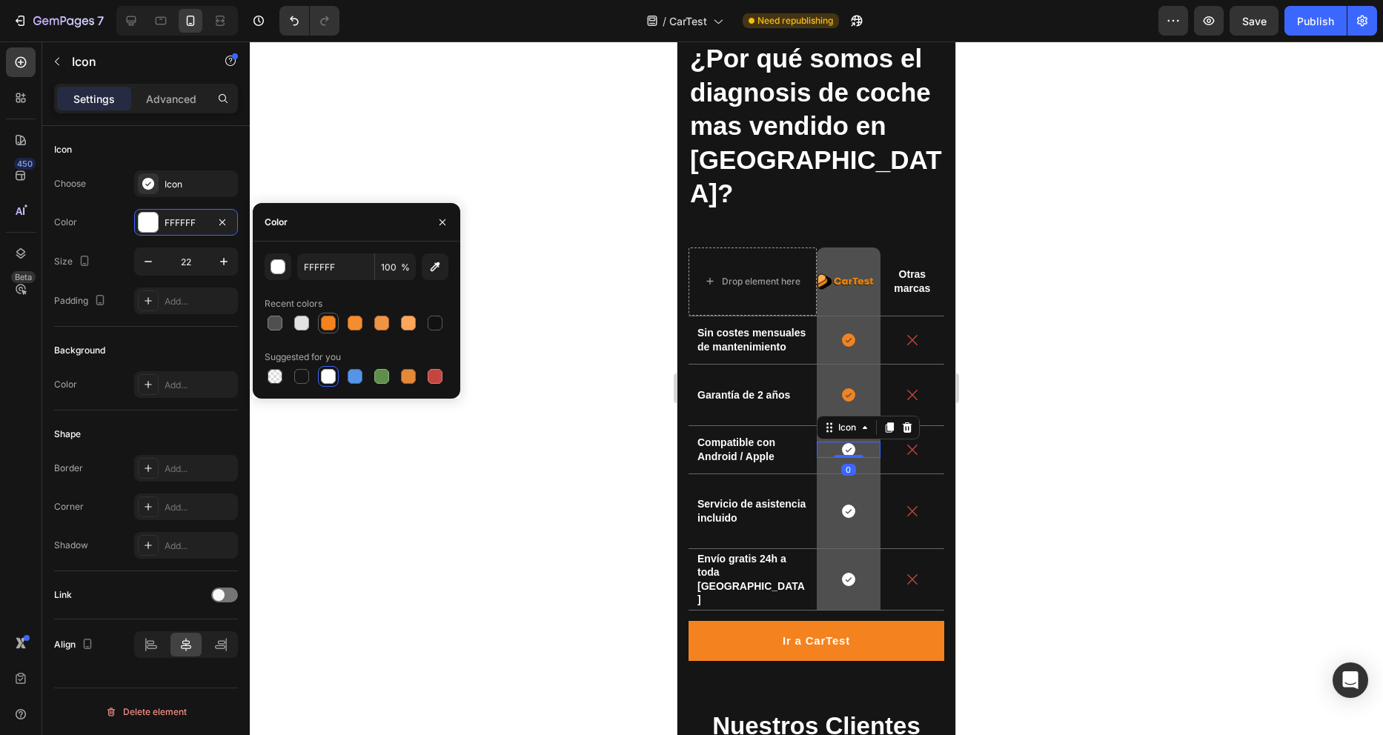
click at [323, 318] on div at bounding box center [328, 323] width 15 height 15
type input "F4831F"
click at [842, 505] on icon at bounding box center [848, 511] width 13 height 13
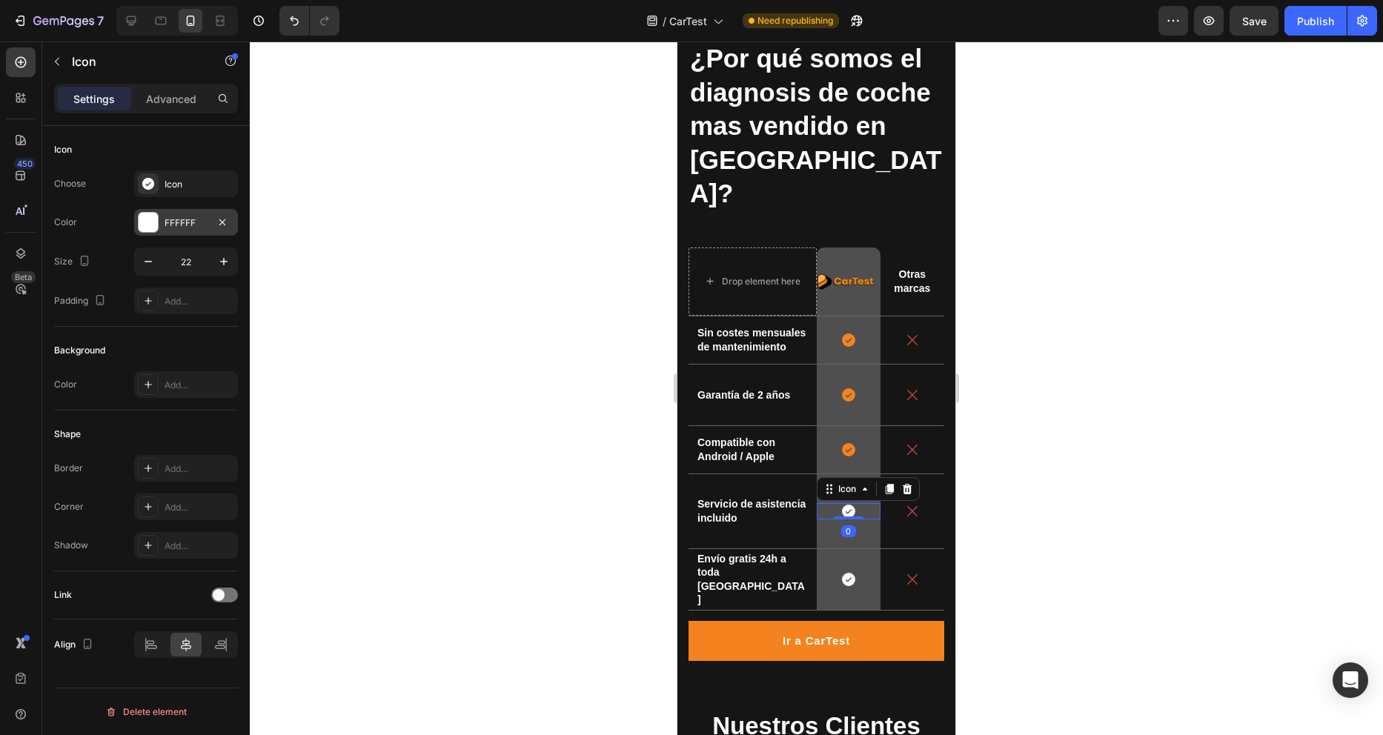
click at [139, 224] on div at bounding box center [148, 222] width 19 height 19
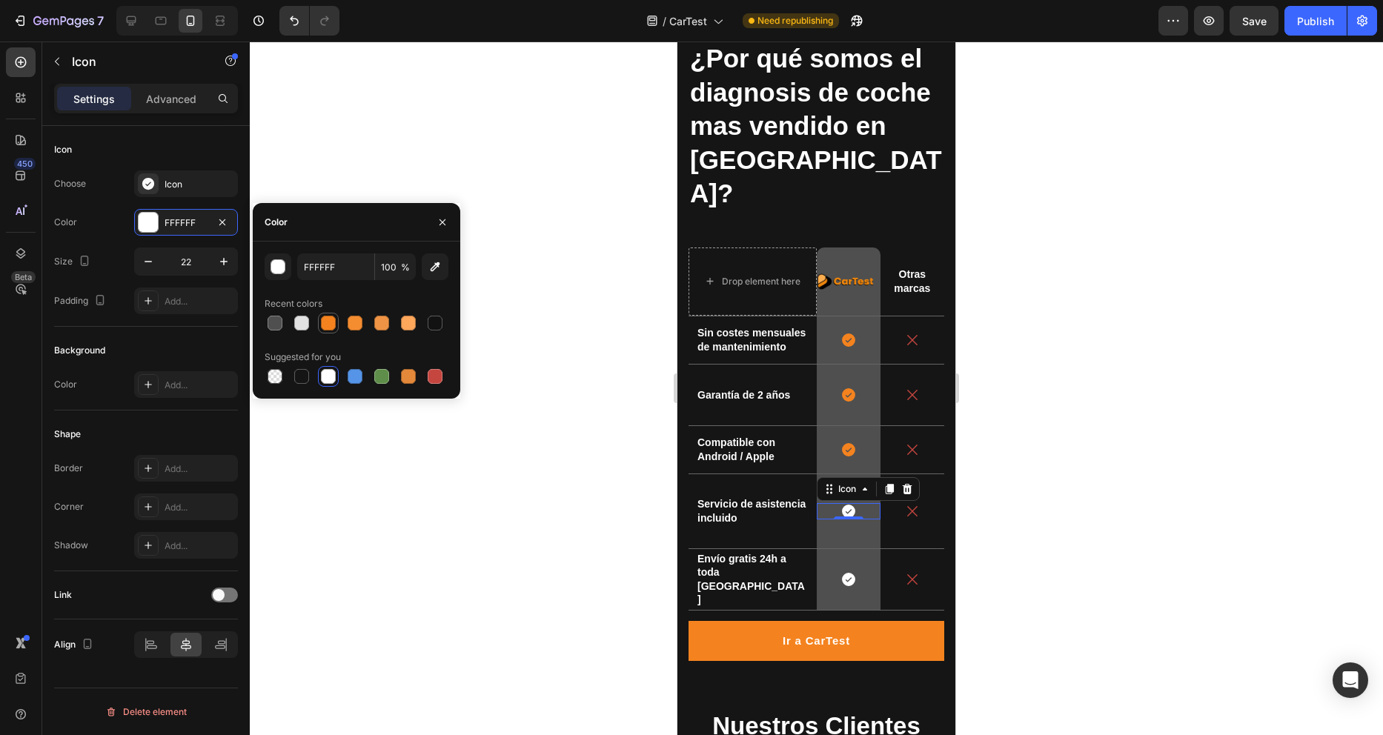
click at [327, 325] on div at bounding box center [328, 323] width 15 height 15
type input "F4831F"
click at [842, 573] on icon at bounding box center [848, 579] width 13 height 13
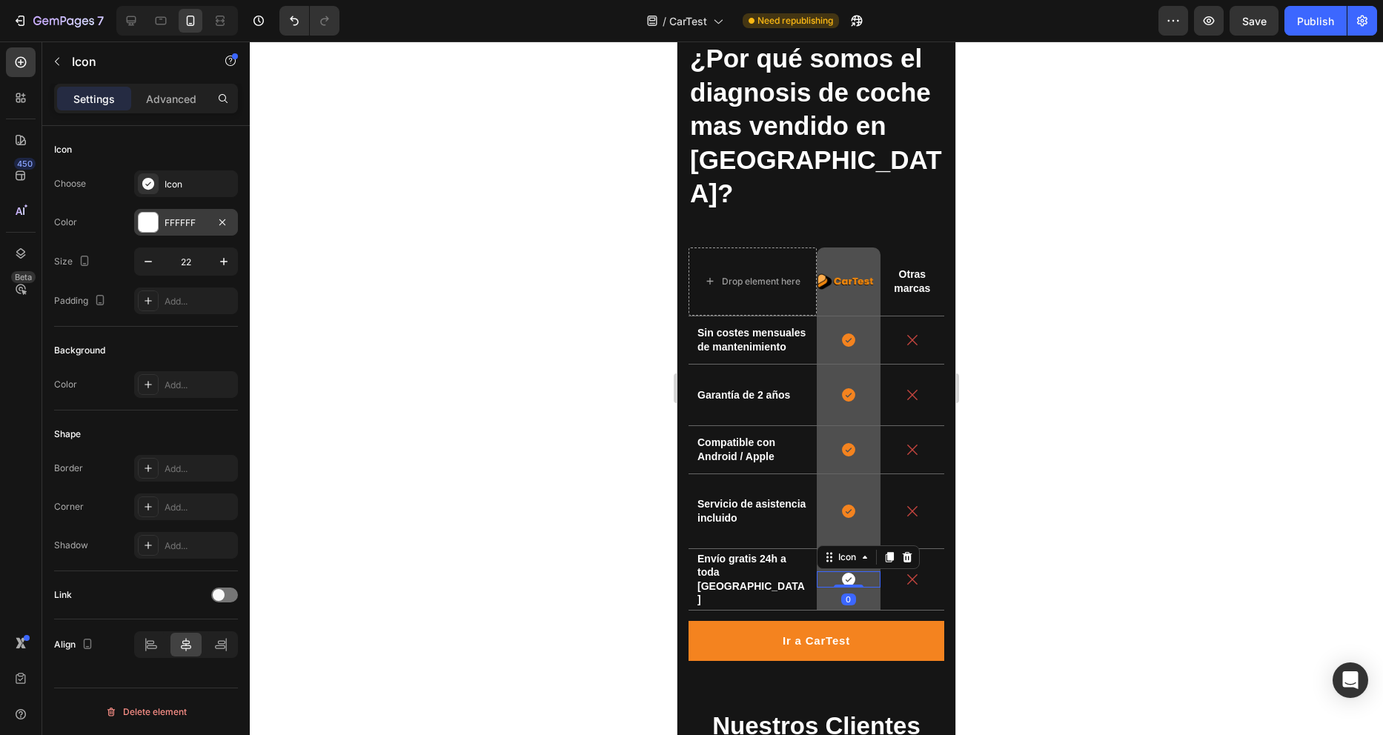
click at [143, 225] on div at bounding box center [148, 222] width 19 height 19
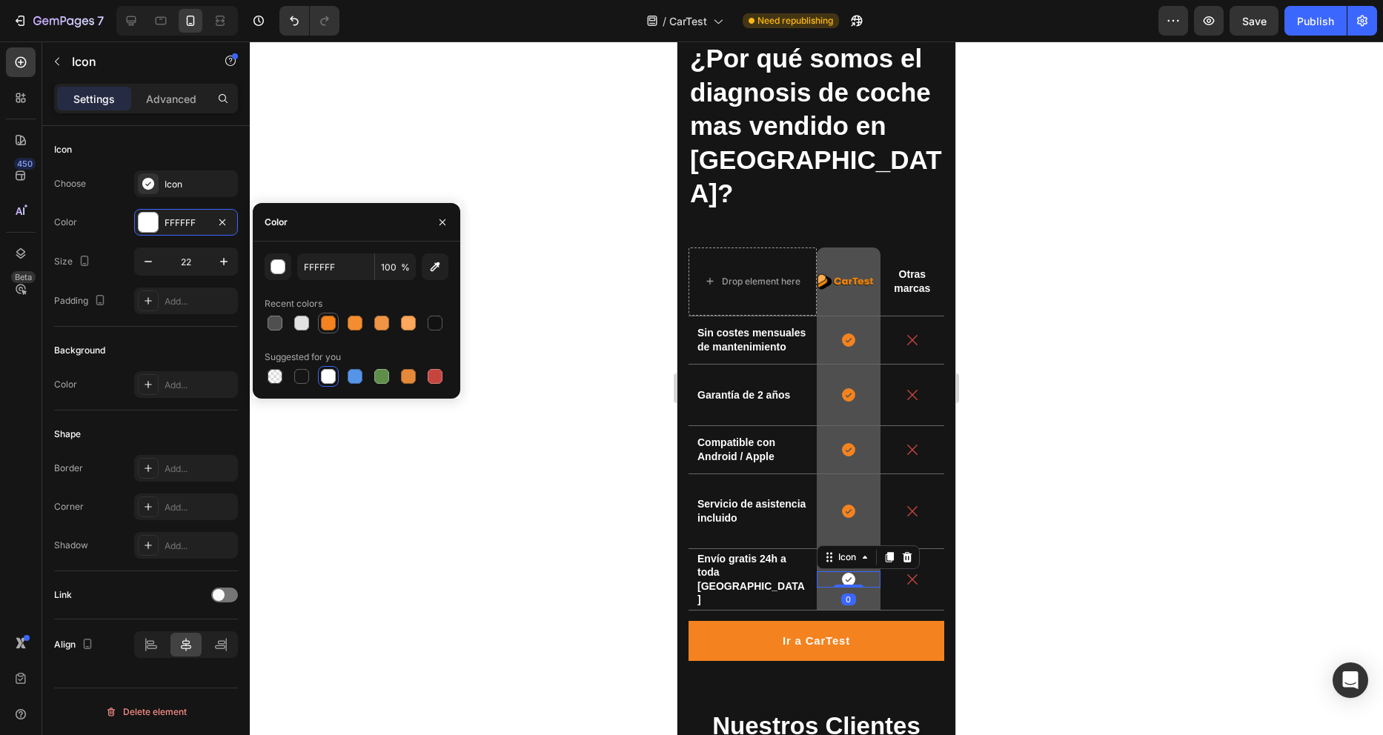
click at [328, 323] on div at bounding box center [328, 323] width 15 height 15
type input "F4831F"
click at [1105, 368] on div at bounding box center [816, 388] width 1133 height 694
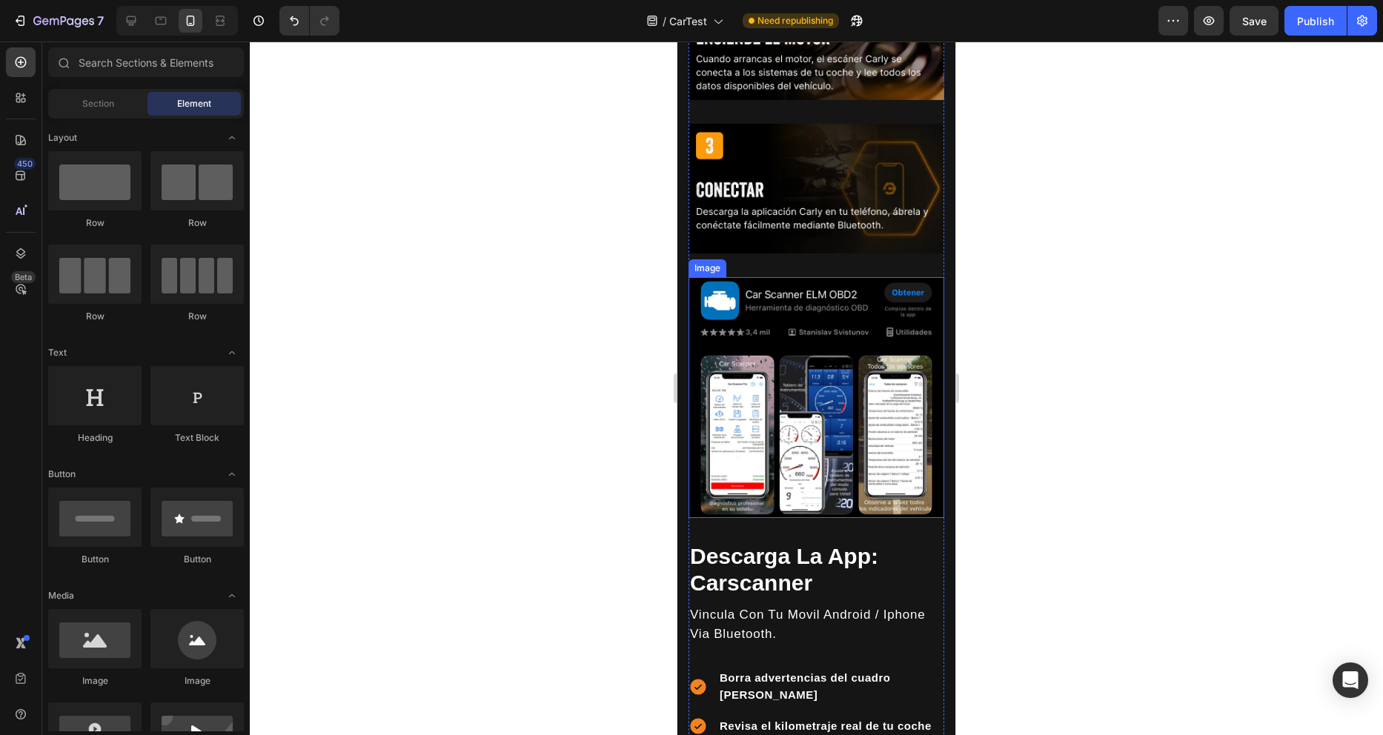
scroll to position [2085, 0]
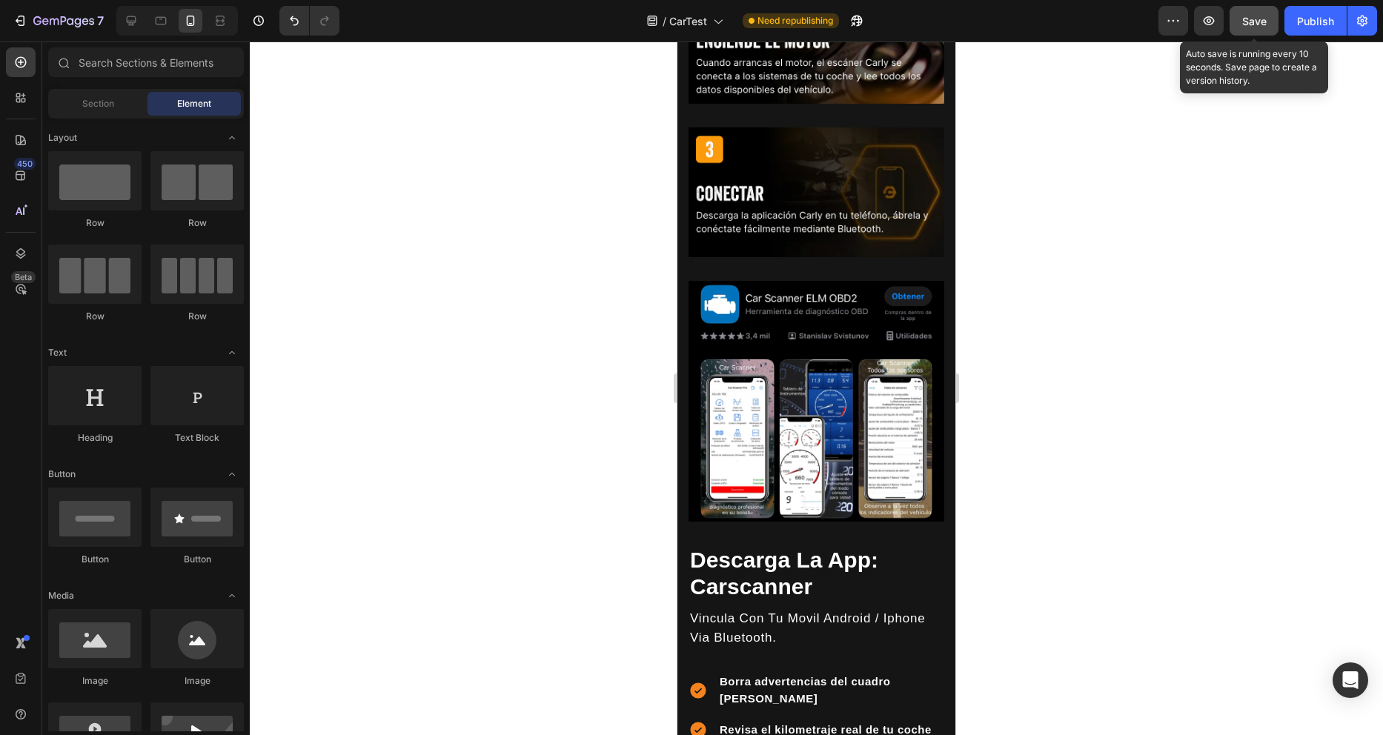
click at [1263, 23] on span "Save" at bounding box center [1254, 21] width 24 height 13
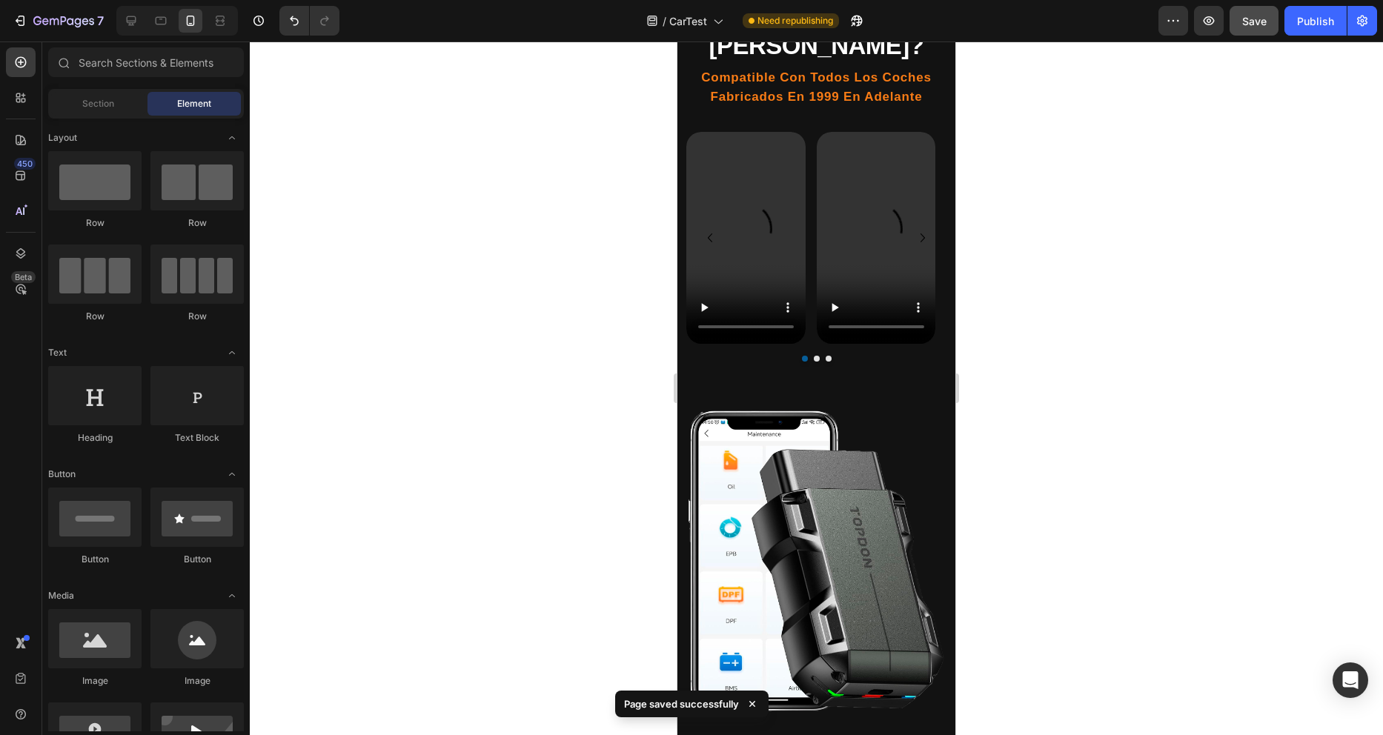
scroll to position [0, 0]
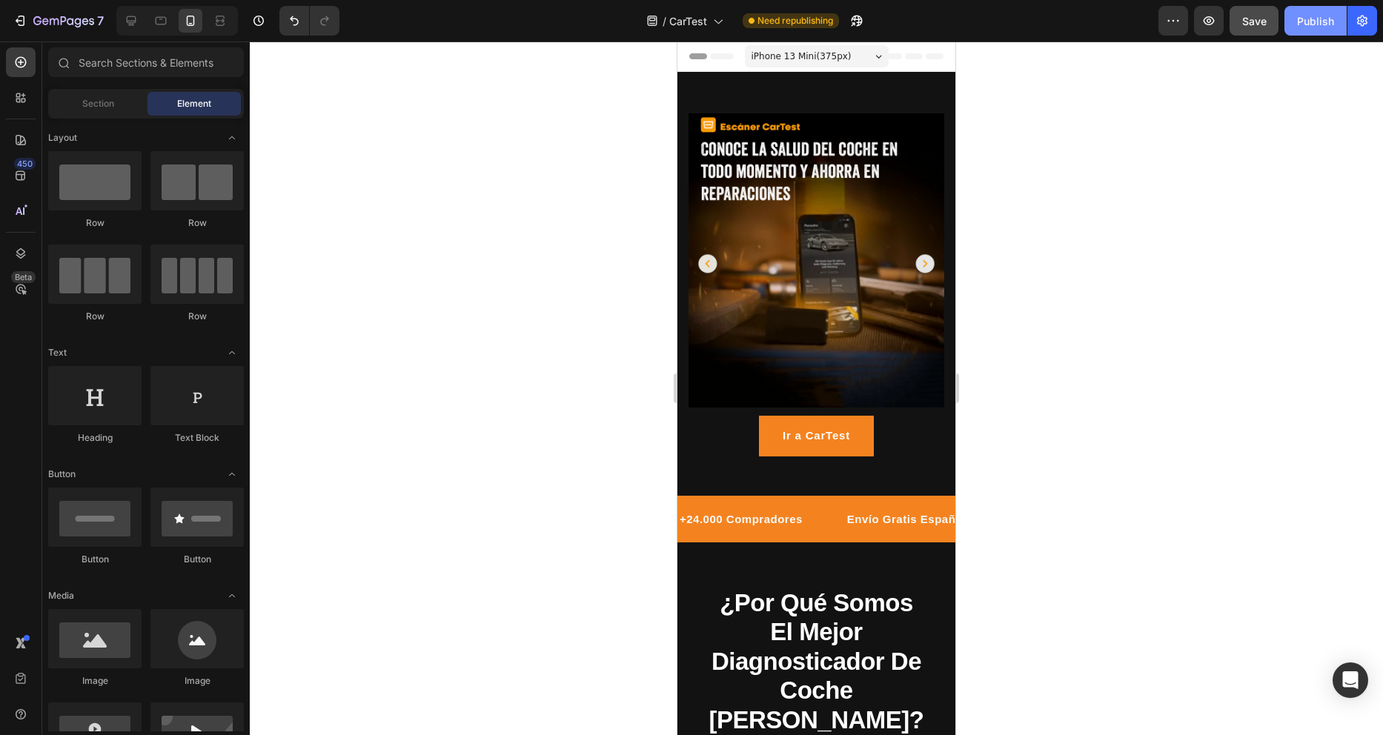
click at [1306, 17] on div "Publish" at bounding box center [1315, 21] width 37 height 16
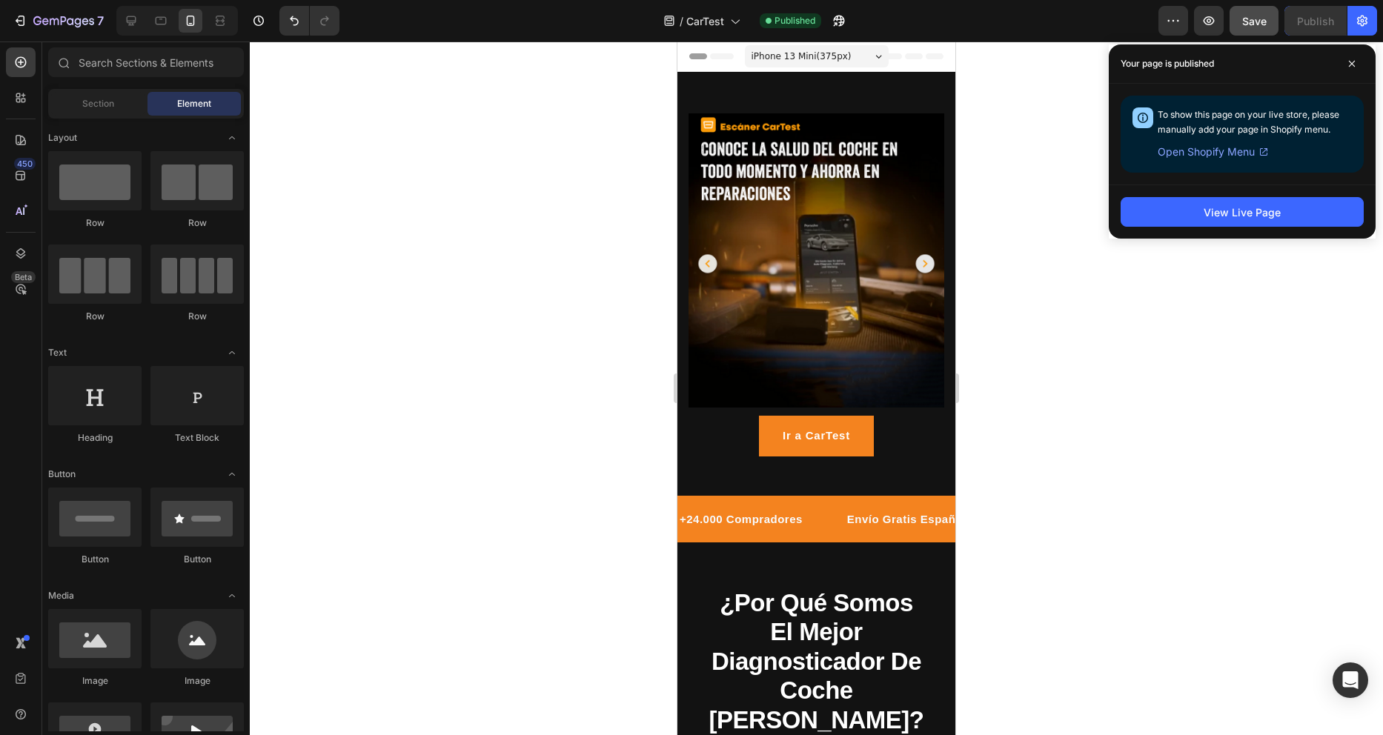
click at [468, 179] on div at bounding box center [816, 388] width 1133 height 694
